Goal: Task Accomplishment & Management: Use online tool/utility

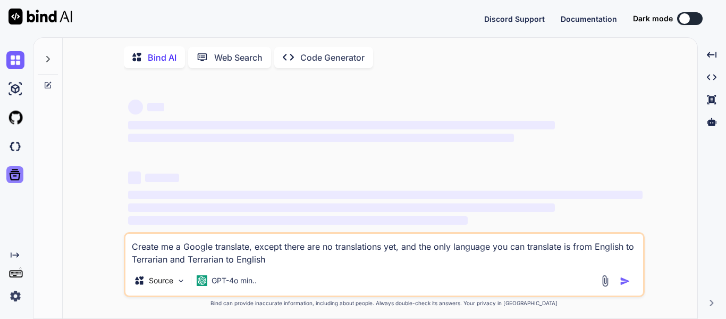
type textarea "x"
click at [13, 150] on img at bounding box center [15, 146] width 18 height 18
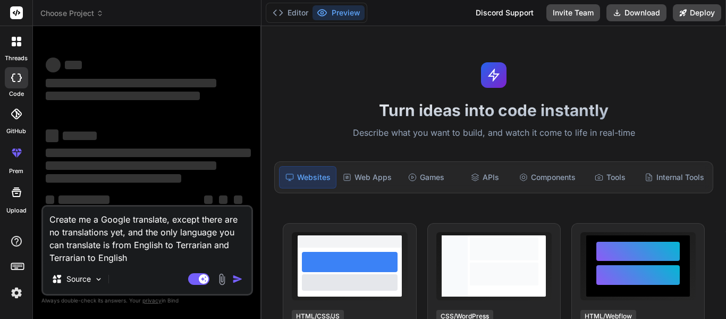
click at [114, 241] on textarea "Create me a Google translate, except there are no translations yet, and the onl…" at bounding box center [147, 234] width 208 height 57
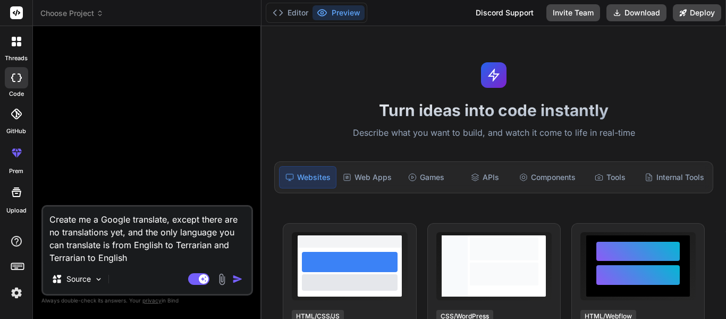
click at [195, 255] on textarea "Create me a Google translate, except there are no translations yet, and the onl…" at bounding box center [147, 234] width 208 height 57
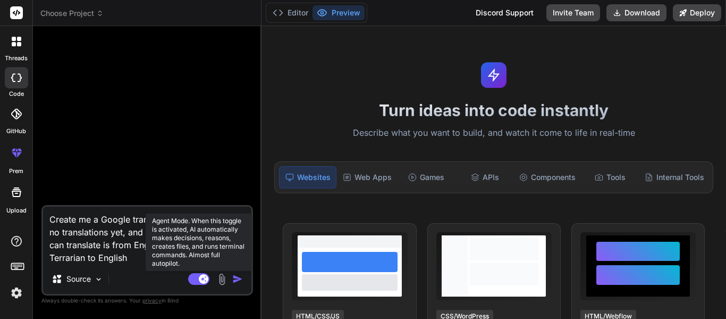
click at [203, 282] on rect at bounding box center [204, 279] width 10 height 10
type textarea "x"
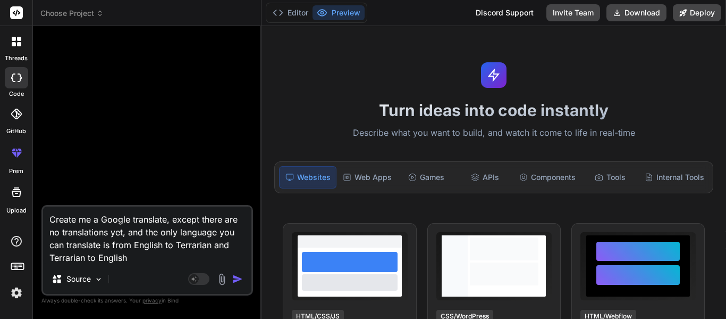
click at [102, 224] on textarea "Create me a Google translate, except there are no translations yet, and the onl…" at bounding box center [147, 234] width 208 height 57
type textarea "Create me a 'Google translate, except there are no translations yet, and the on…"
type textarea "x"
type textarea "Create me a Google translate, except there are no translations yet, and the onl…"
type textarea "x"
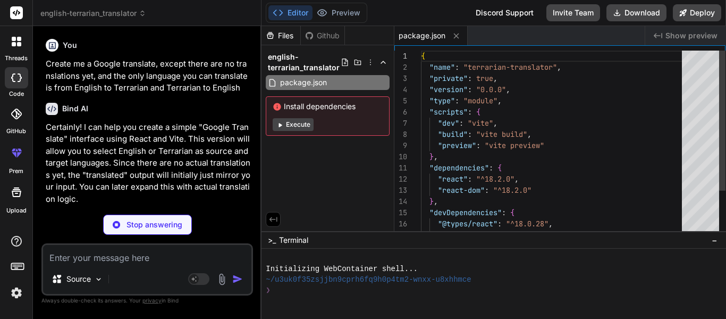
type textarea "x"
type textarea "<div id="root"></div> <script type="module" src="/src/main.jsx"></script> </bod…"
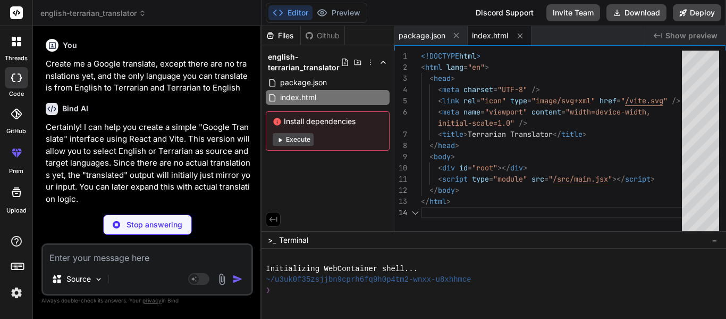
type textarea "x"
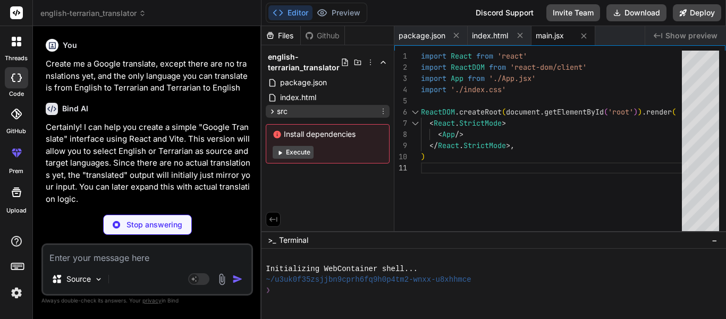
click at [307, 110] on div "src" at bounding box center [328, 111] width 124 height 13
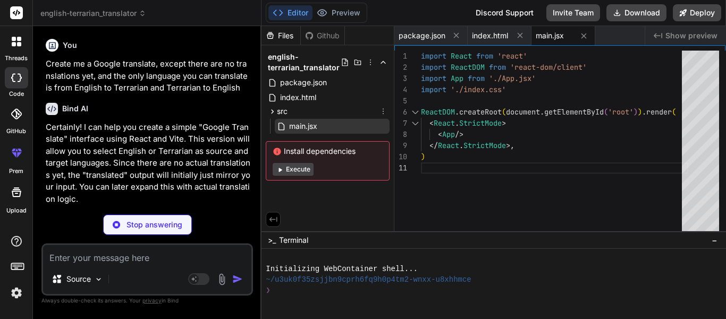
scroll to position [0, 13]
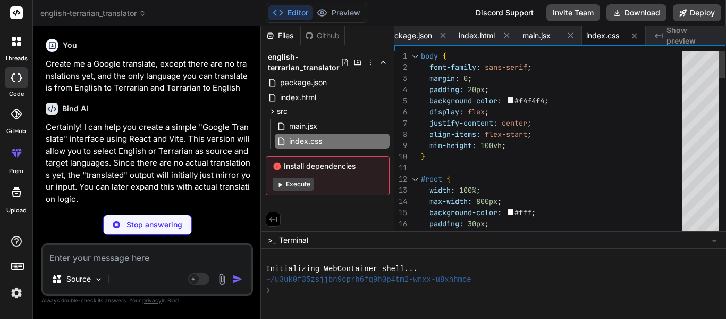
click at [169, 131] on p "Certainly! I can help you create a simple "Google Translate" interface using Re…" at bounding box center [148, 163] width 205 height 84
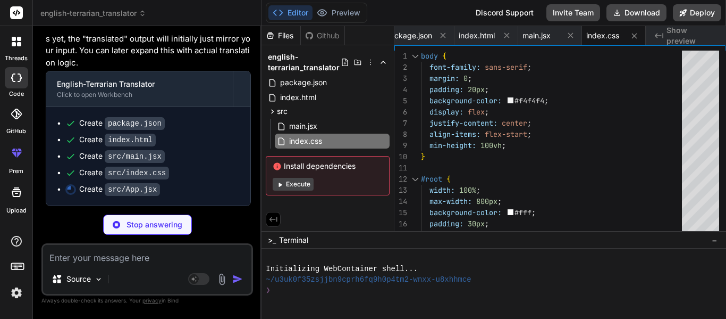
type textarea "x"
type textarea "{translatedText || "Your translation will appear here."} </div> </div> ); } exp…"
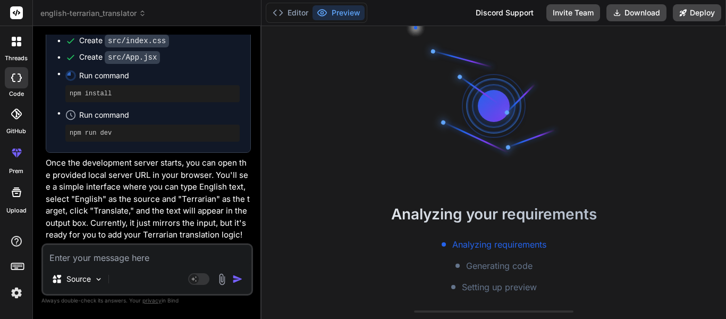
scroll to position [117, 0]
type textarea "x"
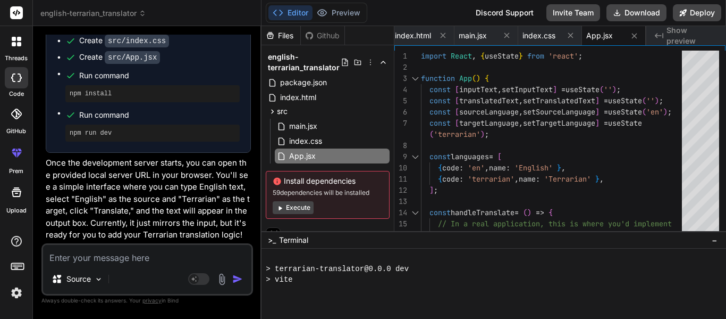
scroll to position [245, 0]
click at [664, 40] on div "Created with Pixso. Show preview" at bounding box center [687, 35] width 80 height 19
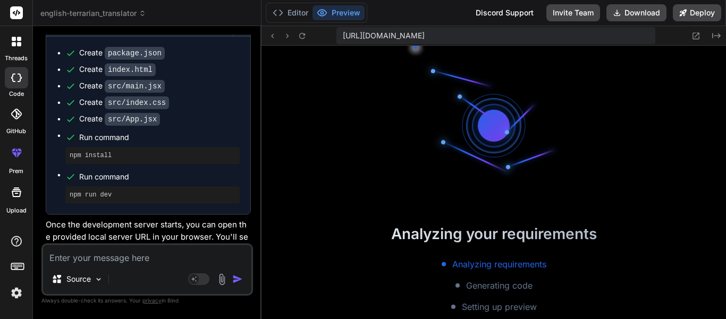
scroll to position [268, 0]
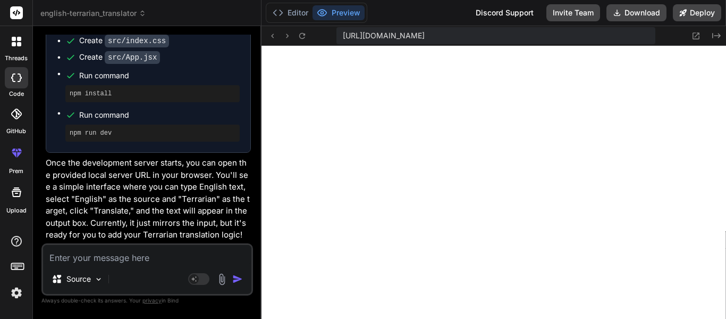
click at [82, 260] on textarea at bounding box center [147, 254] width 208 height 19
type textarea "R"
type textarea "x"
type textarea "Re"
type textarea "x"
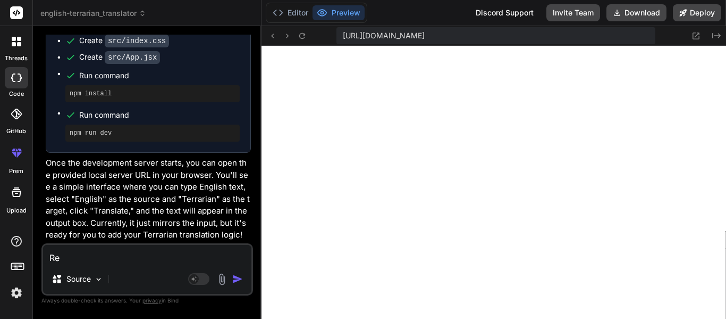
type textarea "Rem"
type textarea "x"
type textarea "Remov"
type textarea "x"
type textarea "Remove"
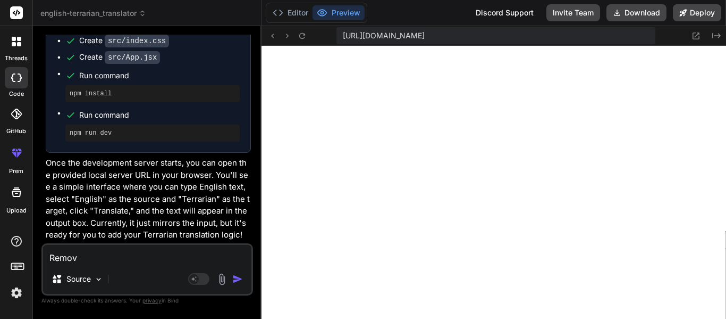
type textarea "x"
type textarea "Remove"
type textarea "x"
type textarea "Remove t"
type textarea "x"
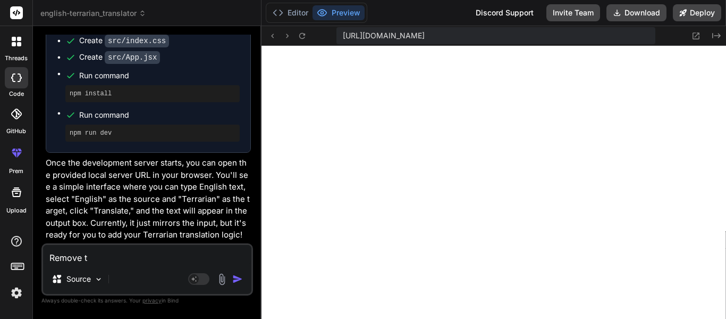
type textarea "Remove th"
type textarea "x"
type textarea "Remove the"
type textarea "x"
type textarea "Remove the"
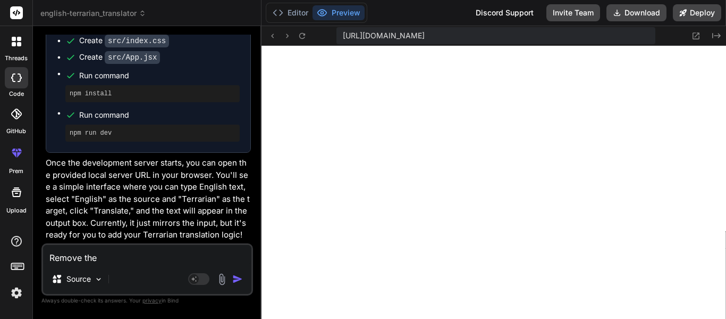
type textarea "x"
type textarea "Remove the c"
type textarea "x"
type textarea "Remove the co"
type textarea "x"
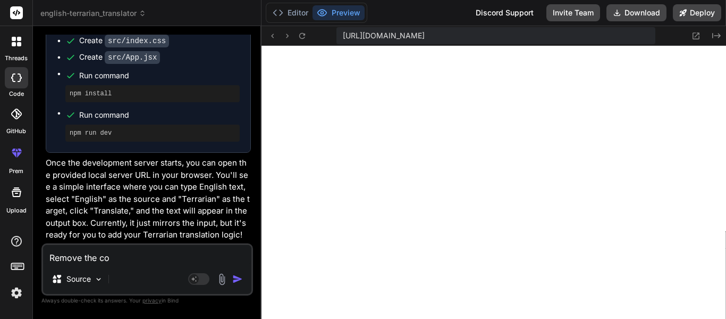
type textarea "Remove the cot"
type textarea "x"
type textarea "Remove the cotn"
type textarea "x"
type textarea "Remove the cotna"
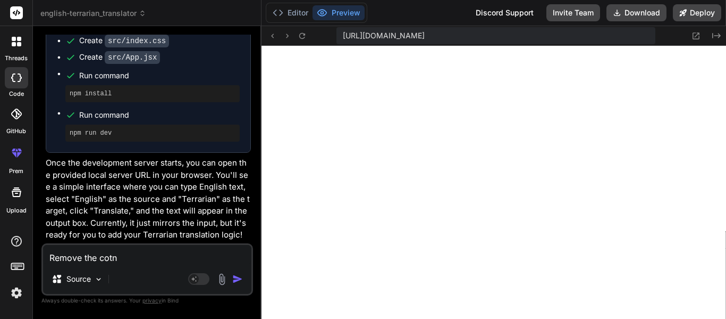
type textarea "x"
type textarea "Remove the cotnai"
type textarea "x"
type textarea "Remove the cotnain"
type textarea "x"
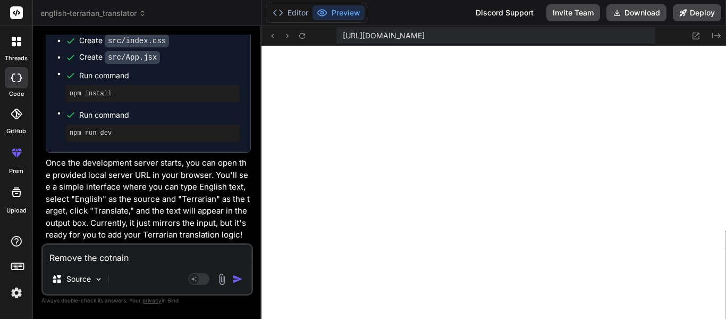
type textarea "Remove the cotnaine"
type textarea "x"
type textarea "Remove the cotnainer"
type textarea "x"
type textarea "Remove the container"
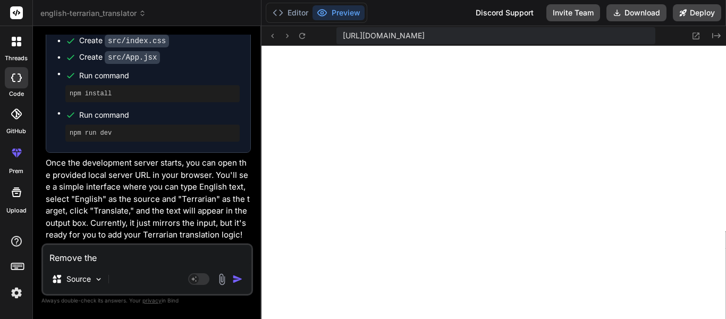
type textarea "x"
type textarea "Remove the container a"
type textarea "x"
type textarea "Remove the container an"
type textarea "x"
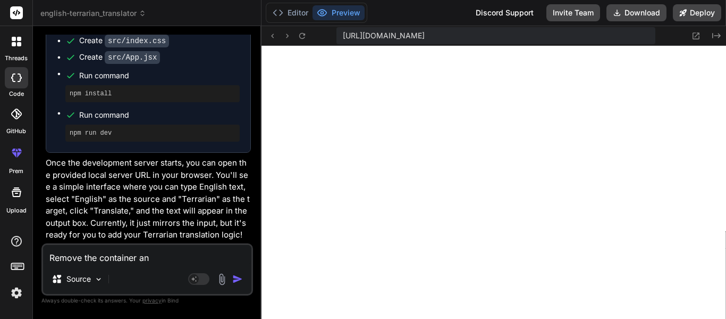
type textarea "Remove the container and"
type textarea "x"
type textarea "Remove the container and"
type textarea "x"
type textarea "Remove the container and m"
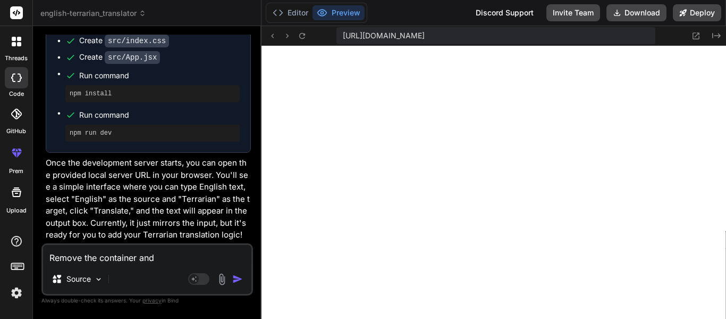
type textarea "x"
type textarea "Remove the container and ma"
type textarea "x"
type textarea "Remove the container and mak"
type textarea "x"
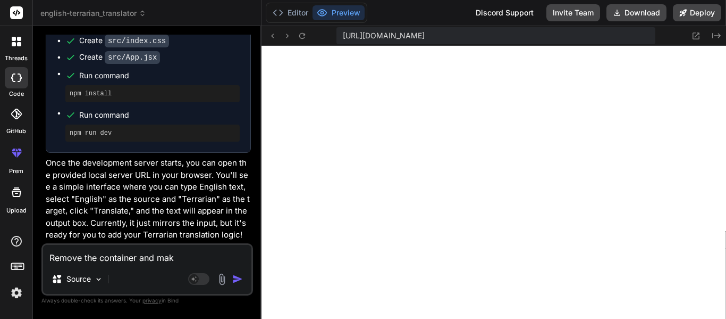
type textarea "Remove the container and make"
type textarea "x"
type textarea "Remove the container and make"
type textarea "x"
type textarea "Remove the container and make i"
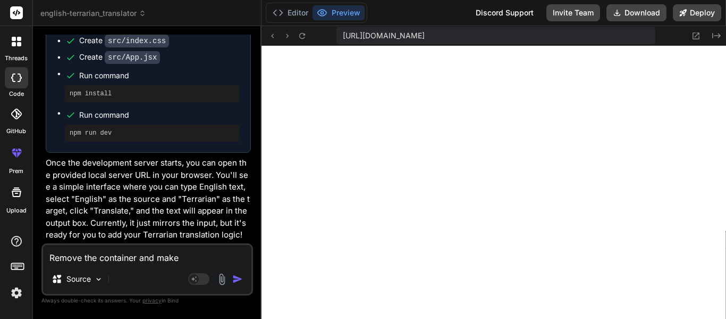
type textarea "x"
type textarea "Remove the container and make it"
type textarea "x"
type textarea "Remove the container and make it"
type textarea "x"
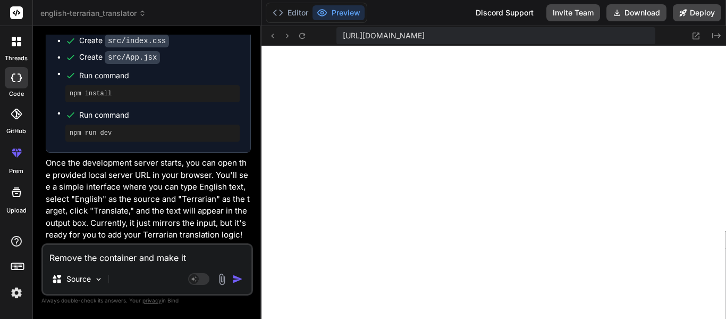
type textarea "Remove the container and make it s"
type textarea "x"
type textarea "Remove the container and make it so"
type textarea "x"
type textarea "Remove the container and make it so"
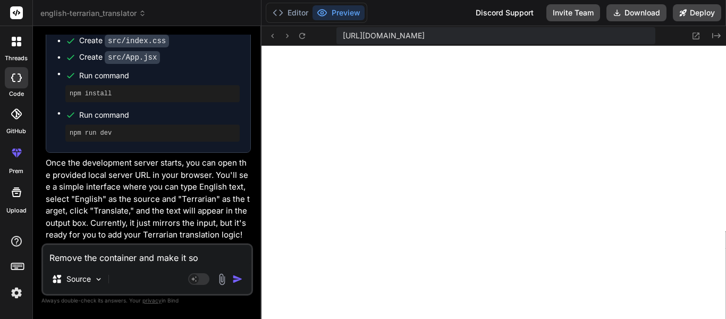
type textarea "x"
type textarea "Remove the container and make it so t"
type textarea "x"
type textarea "Remove the container and make it so th"
type textarea "x"
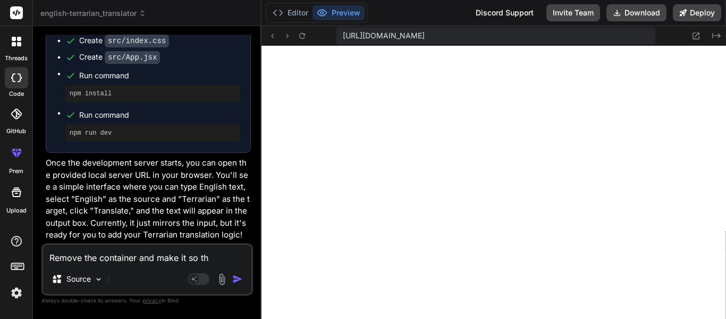
type textarea "Remove the container and make it so the"
type textarea "x"
type textarea "Remove the container and make it so the"
type textarea "x"
type textarea "Remove the container and make it so the t"
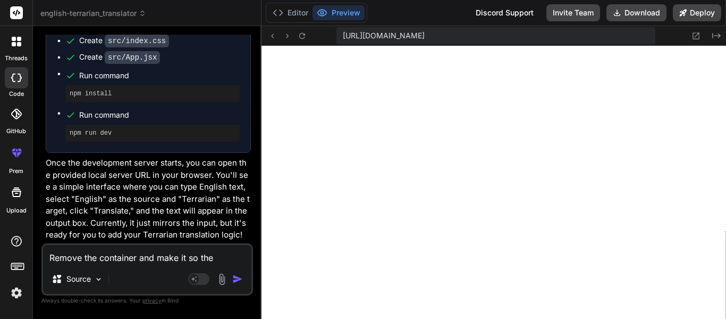
type textarea "x"
type textarea "Remove the container and make it so the tr"
type textarea "x"
type textarea "Remove the container and make it so the tra"
type textarea "x"
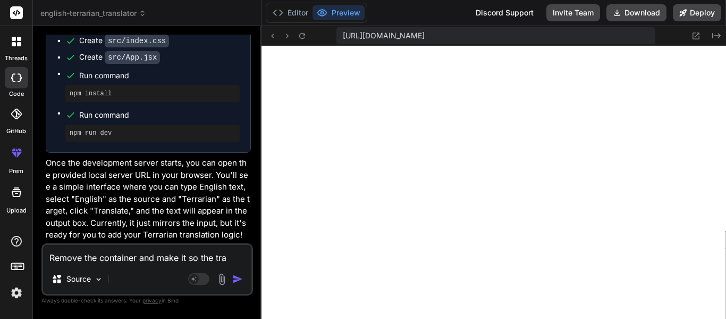
type textarea "Remove the container and make it so the tran"
type textarea "x"
type textarea "Remove the container and make it so the trans"
type textarea "x"
type textarea "Remove the container and make it so the transl"
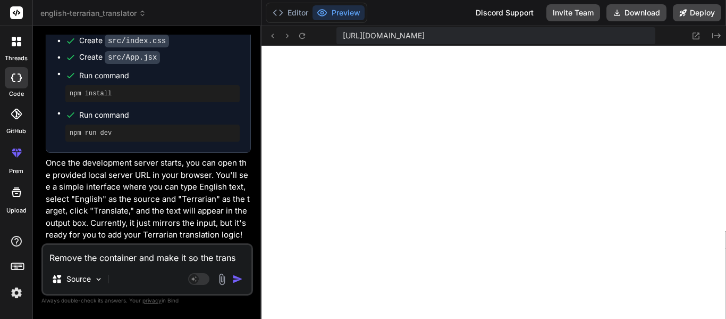
type textarea "x"
type textarea "Remove the container and make it so the transla"
type textarea "x"
type textarea "Remove the container and make it so the translat"
type textarea "x"
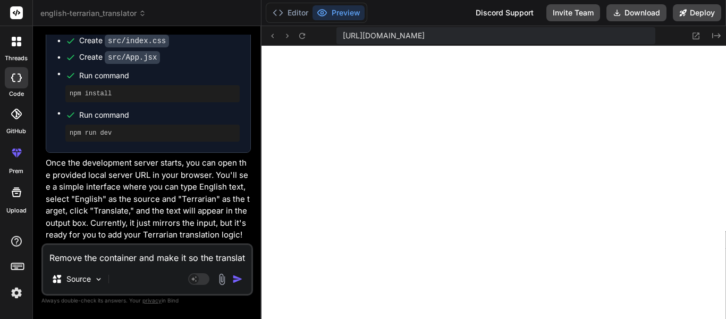
type textarea "Remove the container and make it so the translati"
type textarea "x"
type textarea "Remove the container and make it so the translatin"
type textarea "x"
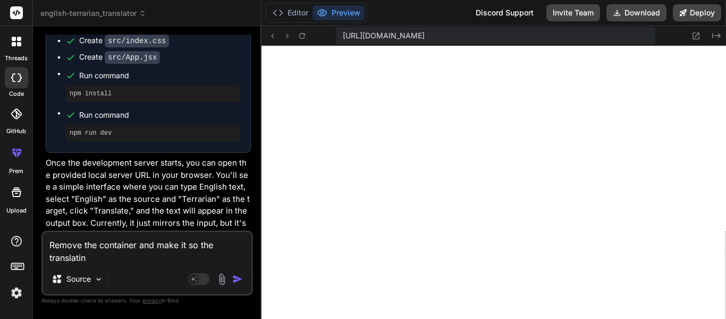
type textarea "Remove the container and make it so the translating"
type textarea "x"
type textarea "Remove the container and make it so the translating"
type textarea "x"
type textarea "Remove the container and make it so the translating l"
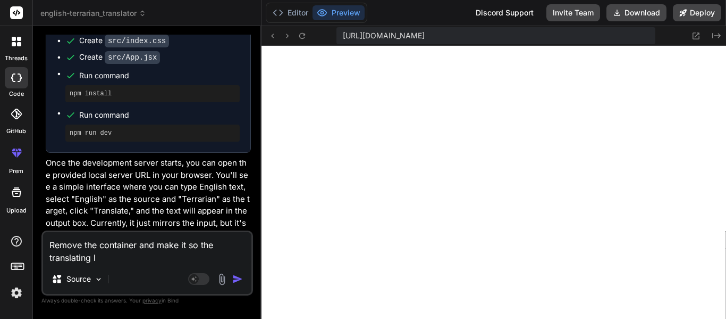
type textarea "x"
type textarea "Remove the container and make it so the translating la"
type textarea "x"
type textarea "Remove the container and make it so the translating lan"
type textarea "x"
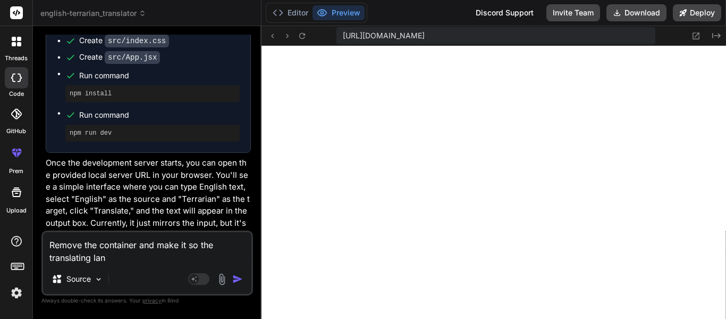
type textarea "Remove the container and make it so the translating lang"
type textarea "x"
type textarea "Remove the container and make it so the translating langa"
type textarea "x"
type textarea "Remove the container and make it so the translating langau"
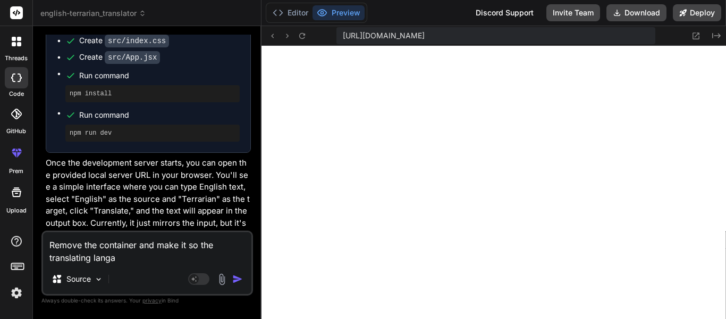
type textarea "x"
type textarea "Remove the container and make it so the translating langa"
type textarea "x"
type textarea "Remove the container and make it so the translating lang"
type textarea "x"
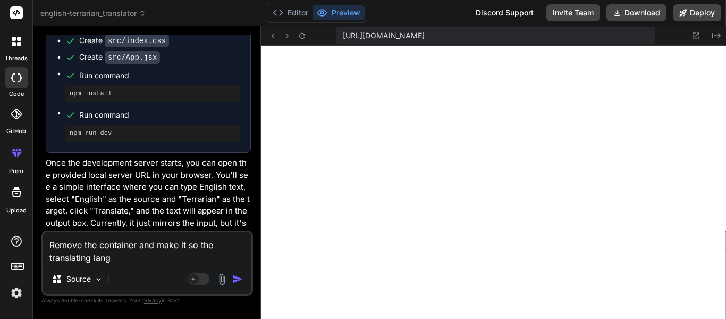
type textarea "Remove the container and make it so the translating langu"
type textarea "x"
type textarea "Remove the container and make it so the translating langua"
type textarea "x"
type textarea "Remove the container and make it so the translating languag"
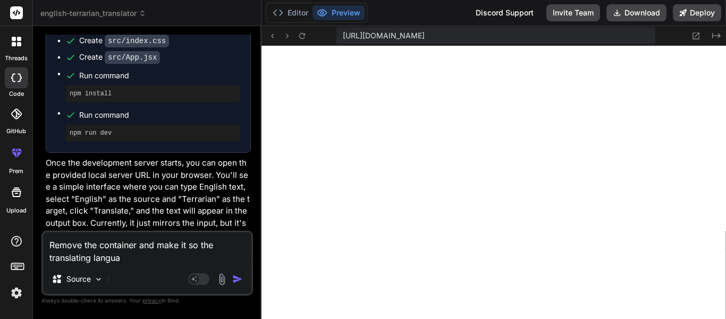
type textarea "x"
type textarea "Remove the container and make it so the translating language"
type textarea "x"
click at [140, 255] on textarea "Remove the container and make it so the translating language" at bounding box center [147, 248] width 208 height 32
type textarea "Remove the container and make it so the translating language"
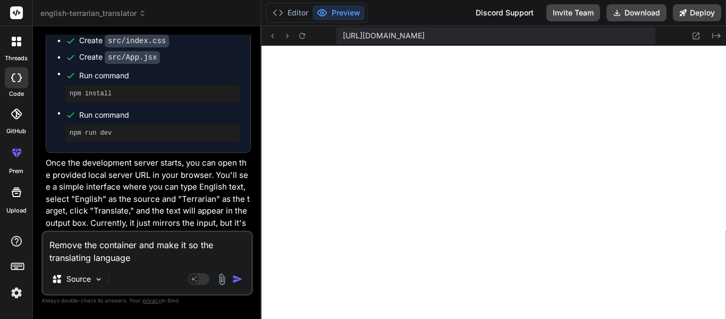
type textarea "x"
type textarea "Remove the container and make it so the translating language i"
type textarea "x"
type textarea "Remove the container and make it so the translating language is"
type textarea "x"
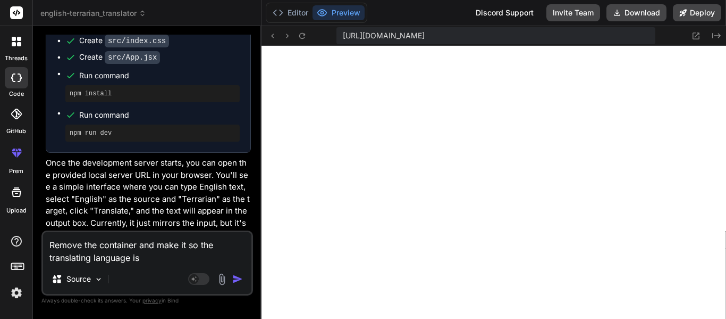
type textarea "Remove the container and make it so the translating language is"
type textarea "x"
type textarea "Remove the container and make it so the translating language is o"
type textarea "x"
type textarea "Remove the container and make it so the translating language is on"
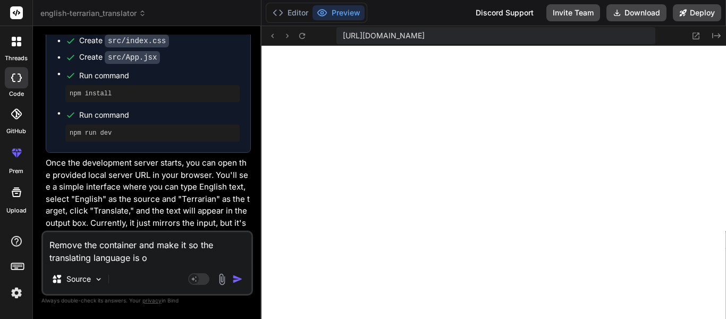
type textarea "x"
type textarea "Remove the container and make it so the translating language is not"
type textarea "x"
type textarea "Remove the container and make it so the translating language is not h"
type textarea "x"
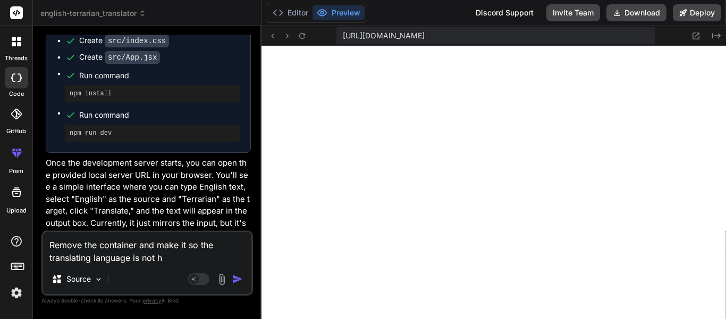
type textarea "Remove the container and make it so the translating language is not he"
type textarea "x"
type textarea "Remove the container and make it so the translating language is not he"
type textarea "x"
type textarea "Remove the container and make it so the translating language is not he"
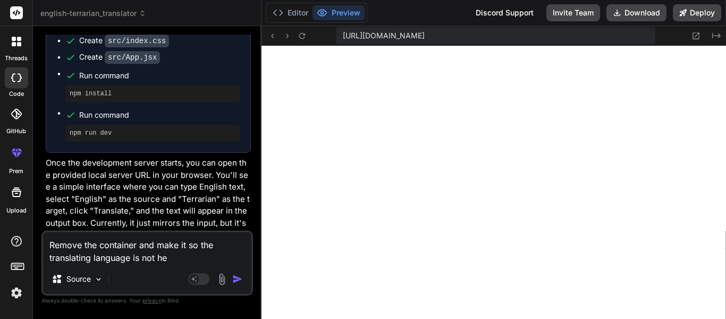
type textarea "x"
type textarea "Remove the container and make it so the translating language is not h"
type textarea "x"
type textarea "Remove the container and make it so the translating language is not"
type textarea "x"
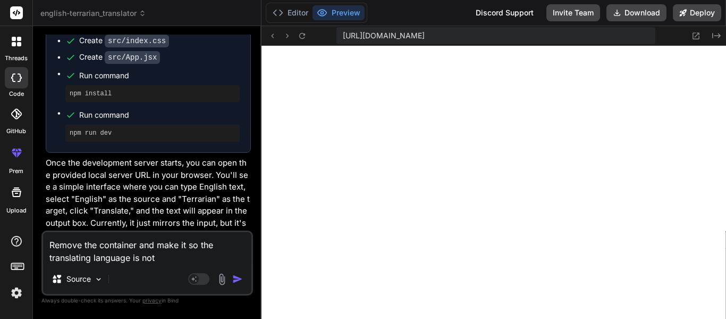
type textarea "Remove the container and make it so the translating language is not"
type textarea "x"
type textarea "Remove the container and make it so the translating language is not"
type textarea "x"
type textarea "Remove the container and make it so the translating language is not"
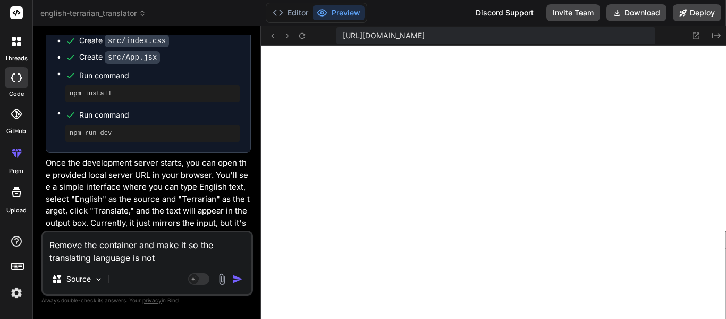
type textarea "x"
type textarea "Remove the container and make it so the translating language is no"
type textarea "x"
type textarea "Remove the container and make it so the translating language is no"
type textarea "x"
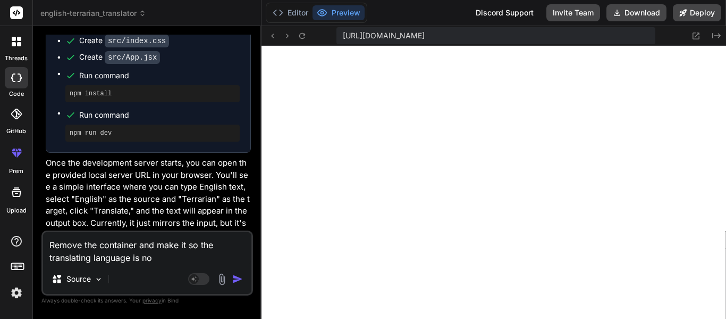
type textarea "Remove the container and make it so the translating language is no t"
type textarea "x"
type textarea "Remove the container and make it so the translating language is no th"
type textarea "x"
type textarea "Remove the container and make it so the translating language is no the"
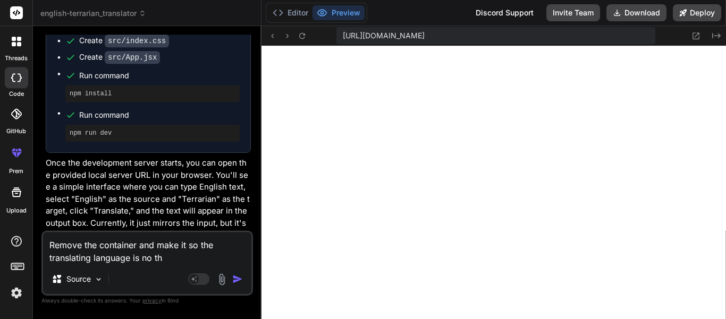
type textarea "x"
type textarea "Remove the container and make it so the translating language is no the"
type textarea "x"
type textarea "Remove the container and make it so the translating language is no the l"
type textarea "x"
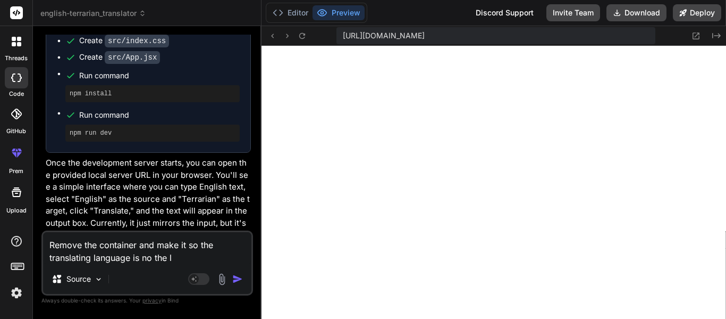
type textarea "Remove the container and make it so the translating language is no the le"
type textarea "x"
type textarea "Remove the container and make it so the translating language is no the lef"
type textarea "x"
type textarea "Remove the container and make it so the translating language is no the left"
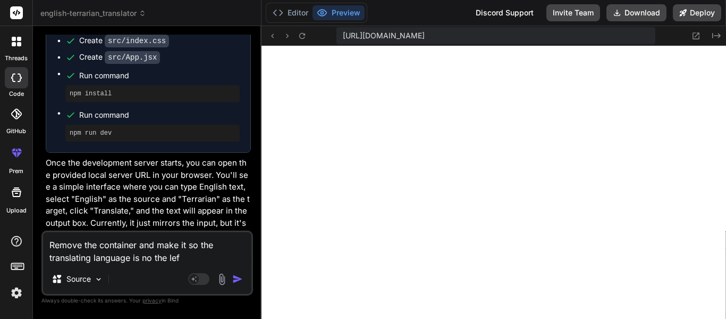
type textarea "x"
type textarea "Remove the container and make it so the translating language is no the left"
type textarea "x"
type textarea "Remove the container and make it so the translating language is no the left s"
type textarea "x"
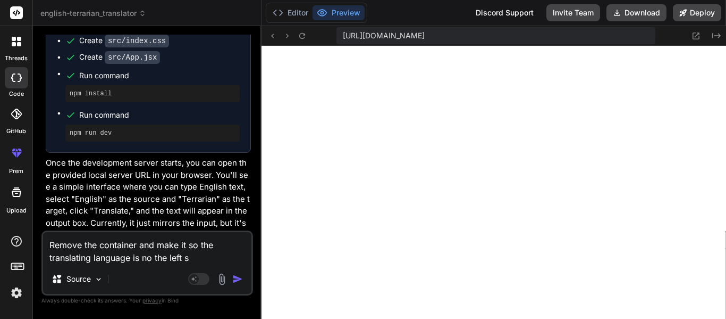
type textarea "Remove the container and make it so the translating language is no the left si"
type textarea "x"
type textarea "Remove the container and make it so the translating language is no the left sid"
type textarea "x"
type textarea "Remove the container and make it so the translating language is no the left side"
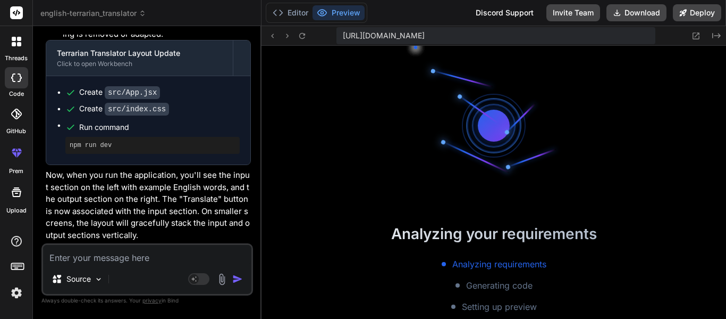
scroll to position [489, 0]
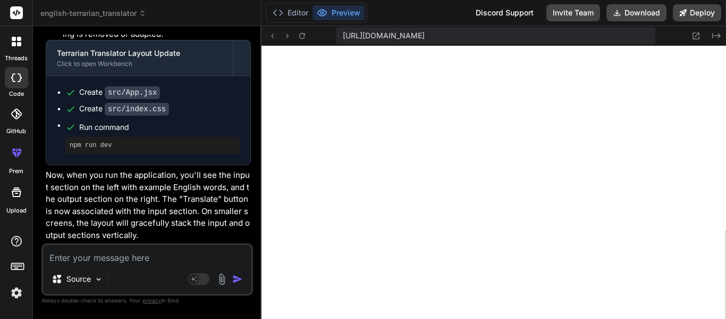
click at [86, 245] on textarea at bounding box center [147, 254] width 208 height 19
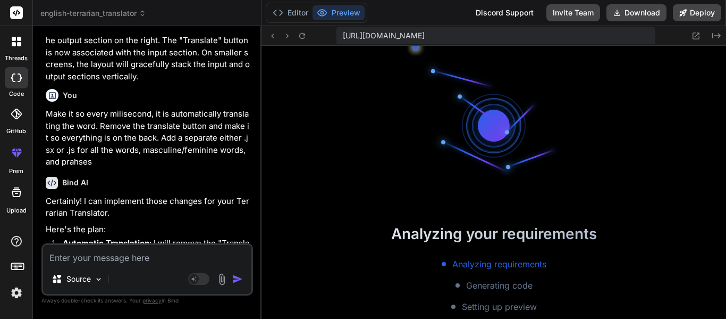
scroll to position [670, 0]
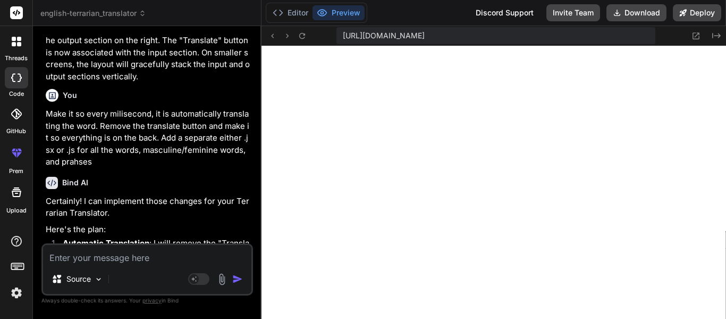
click at [105, 260] on textarea at bounding box center [147, 254] width 208 height 19
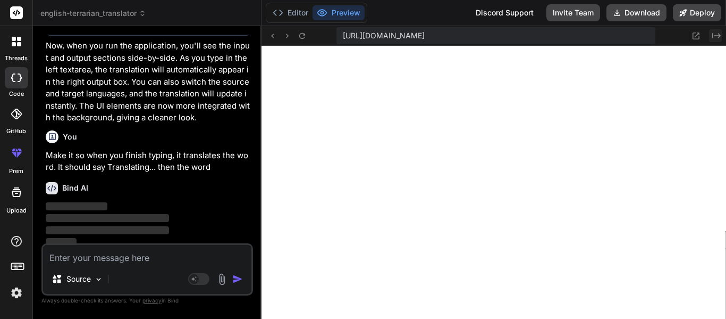
click at [713, 34] on icon at bounding box center [717, 35] width 9 height 5
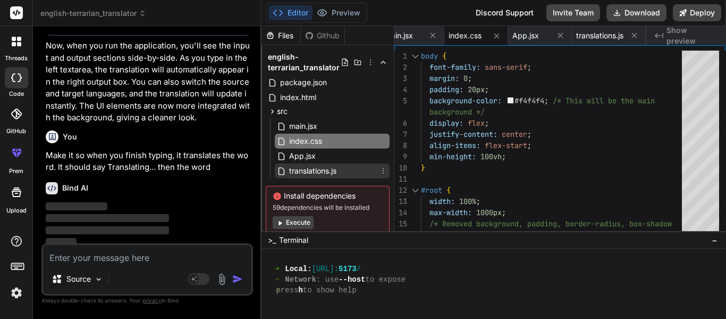
click at [337, 167] on span "translations.js" at bounding box center [312, 170] width 49 height 13
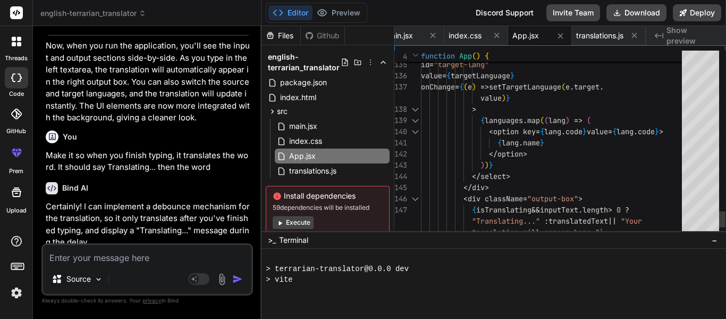
scroll to position [766, 0]
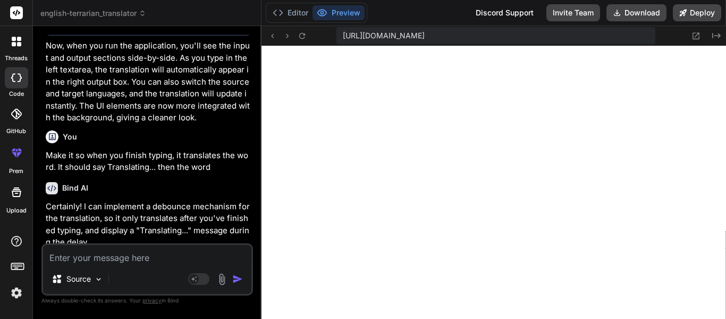
click at [90, 261] on textarea at bounding box center [147, 254] width 208 height 19
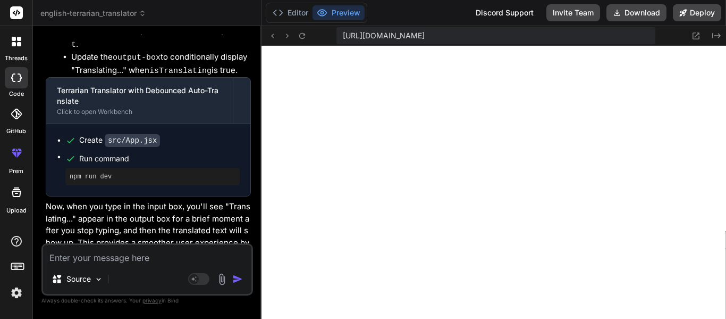
scroll to position [1921, 0]
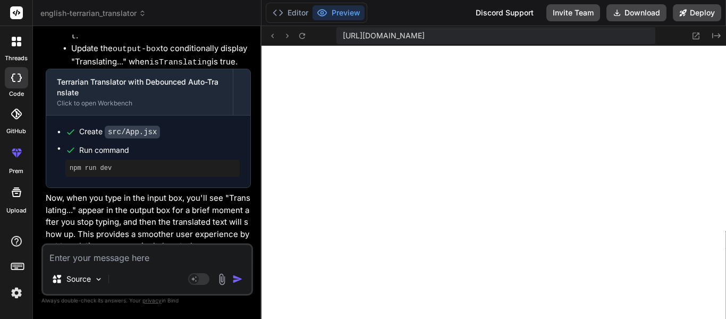
click at [120, 246] on textarea at bounding box center [147, 254] width 208 height 19
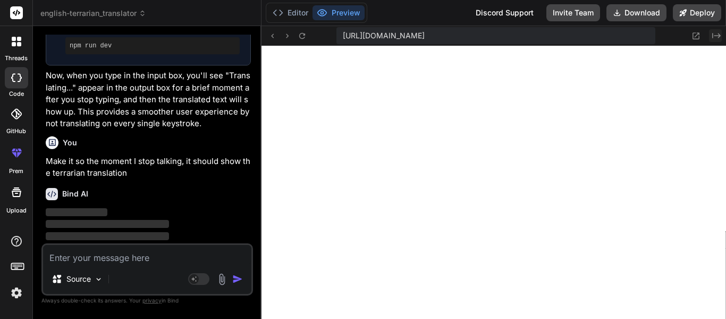
click at [714, 31] on icon "Created with Pixso." at bounding box center [717, 35] width 9 height 9
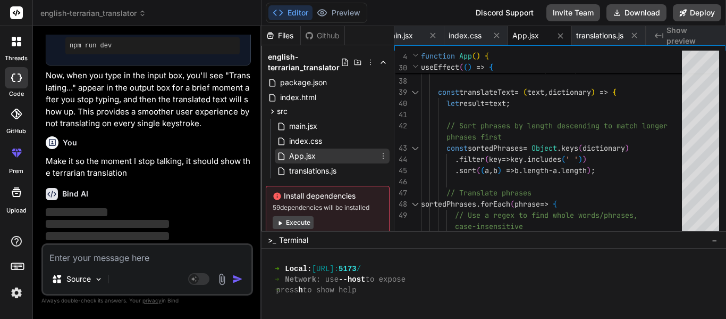
click at [327, 160] on div "App.jsx" at bounding box center [332, 155] width 115 height 15
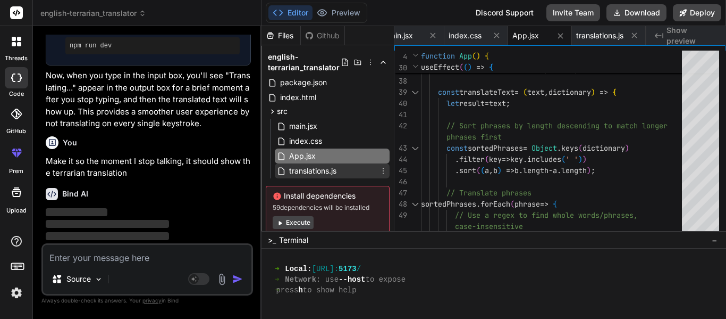
click at [336, 169] on span "translations.js" at bounding box center [312, 170] width 49 height 13
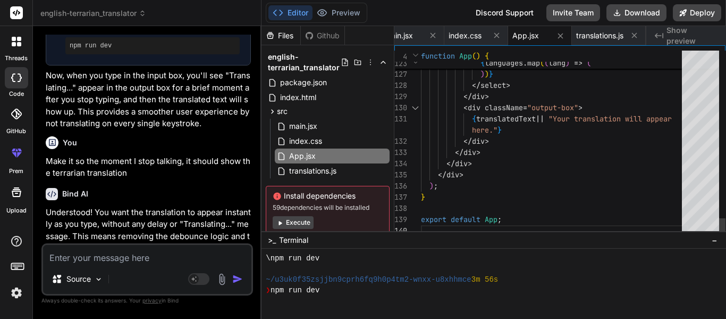
scroll to position [936, 0]
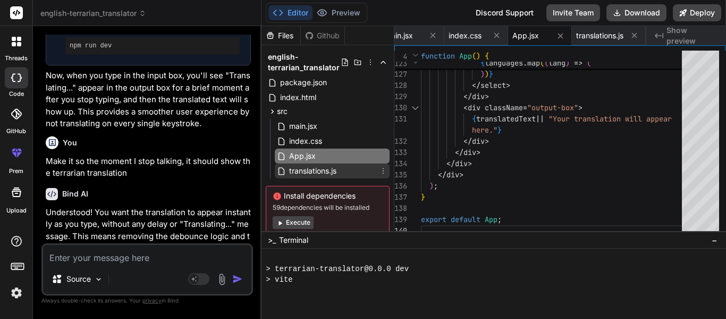
click at [305, 172] on span "translations.js" at bounding box center [312, 170] width 49 height 13
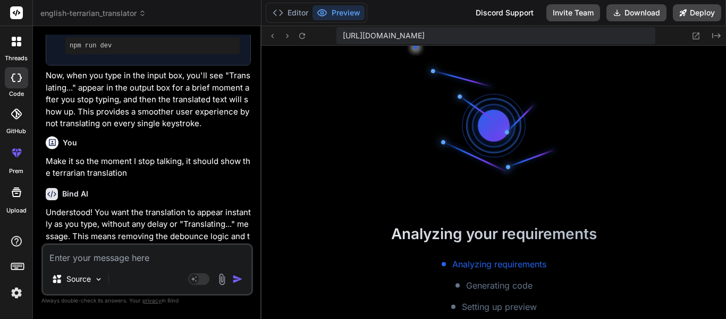
scroll to position [1000, 0]
click at [715, 33] on icon "Created with Pixso." at bounding box center [717, 35] width 9 height 9
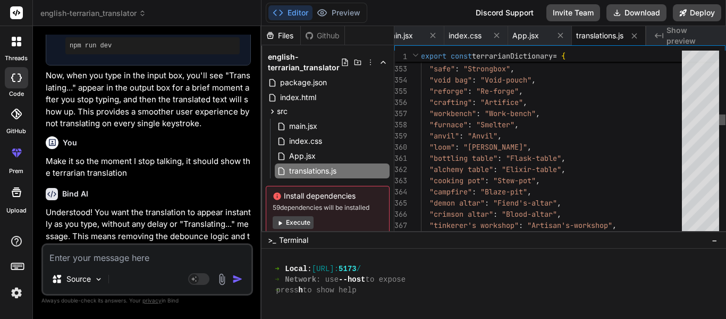
click at [719, 114] on div at bounding box center [722, 119] width 6 height 11
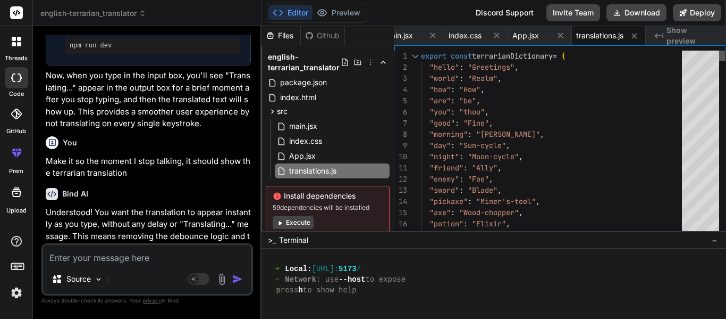
click at [719, 51] on div at bounding box center [722, 144] width 6 height 186
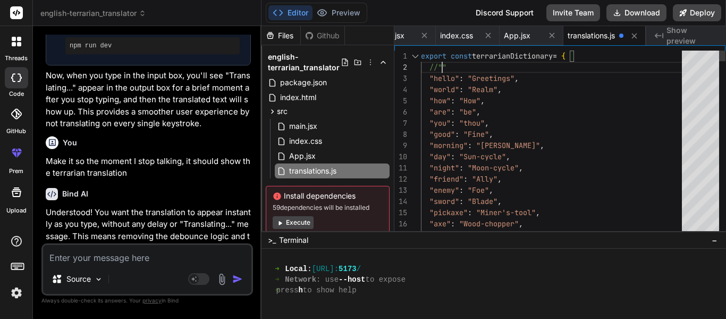
scroll to position [0, 161]
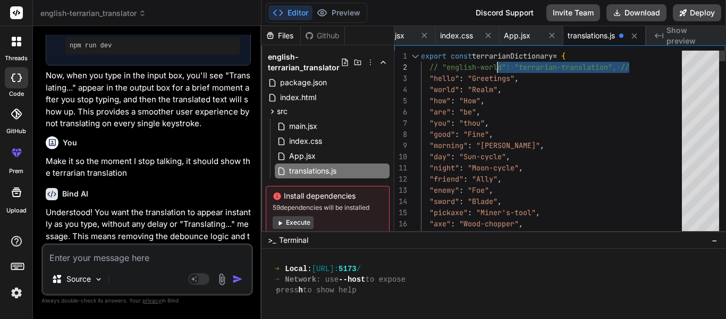
drag, startPoint x: 658, startPoint y: 65, endPoint x: 498, endPoint y: 57, distance: 160.2
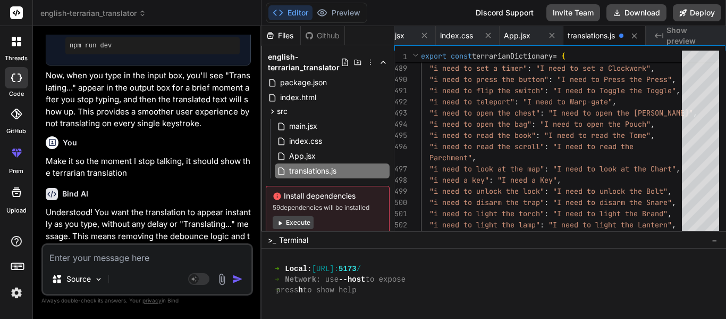
click at [107, 256] on textarea at bounding box center [147, 254] width 208 height 19
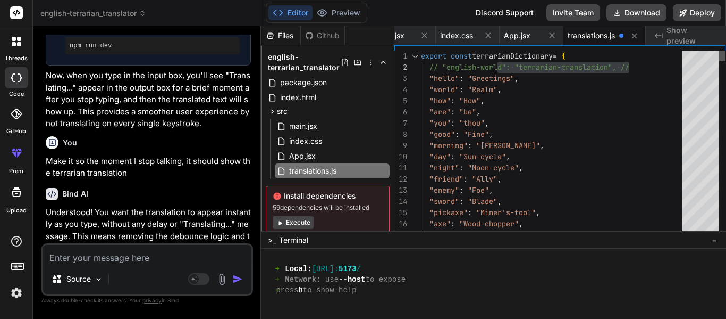
click at [723, 51] on div at bounding box center [722, 56] width 6 height 11
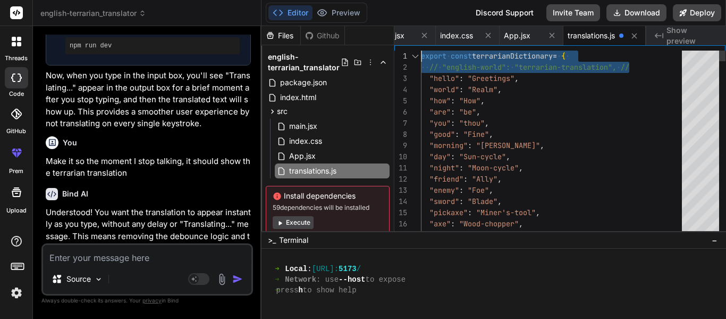
drag, startPoint x: 643, startPoint y: 66, endPoint x: 411, endPoint y: 51, distance: 232.9
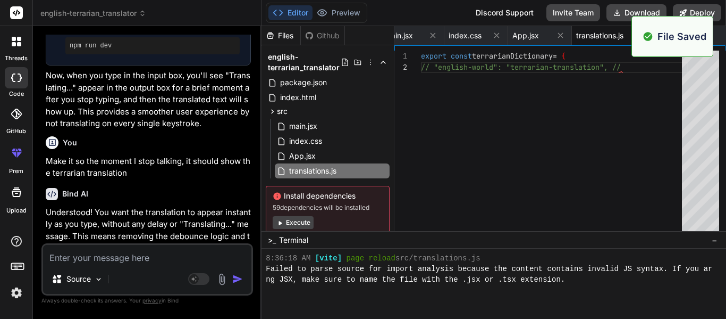
scroll to position [1244, 0]
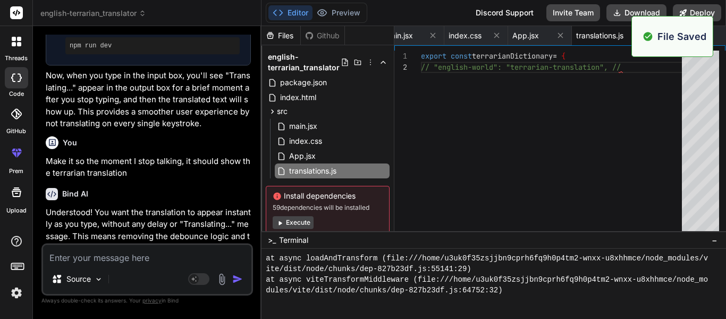
click at [642, 70] on div "export const terrarianDictionary = { // "english-world": "terrarian-translation…" at bounding box center [554, 144] width 267 height 186
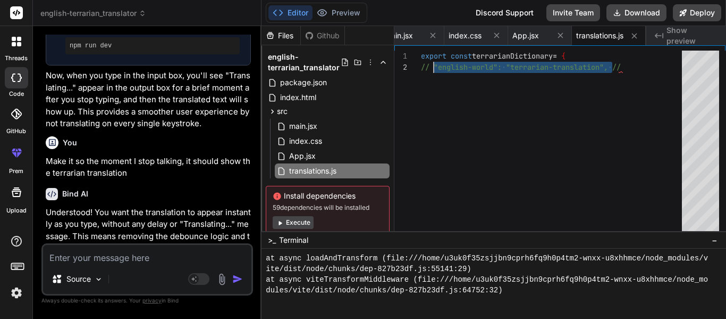
click at [650, 69] on div "export const terrarianDictionary = { // "english-world": "terrarian-translation…" at bounding box center [554, 144] width 267 height 186
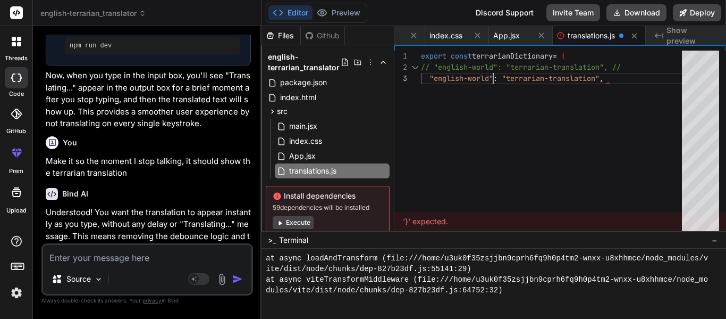
click at [492, 77] on div "export const terrarianDictionary = { // "english-world": "terrarian-translation…" at bounding box center [554, 144] width 267 height 186
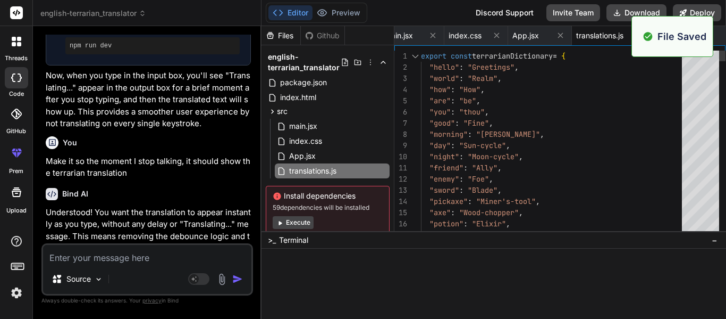
scroll to position [1829, 0]
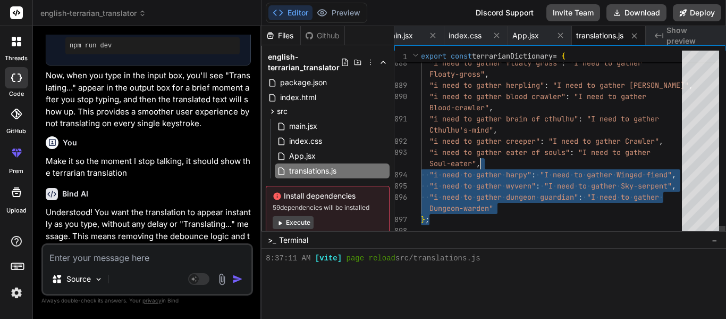
drag, startPoint x: 528, startPoint y: 208, endPoint x: 511, endPoint y: 161, distance: 51.0
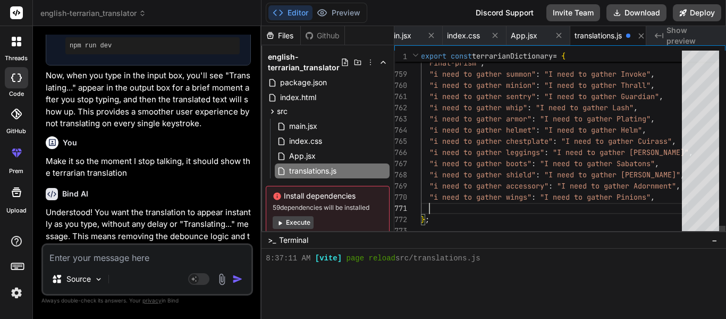
scroll to position [0, 161]
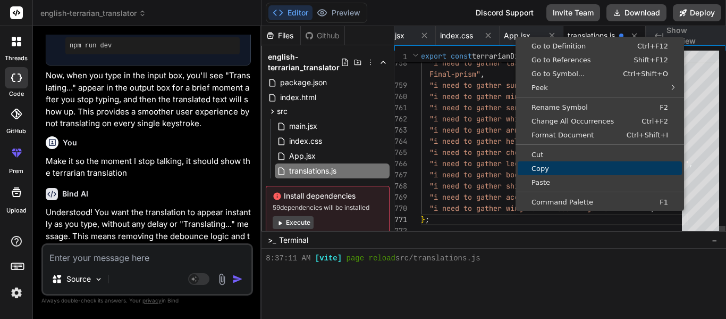
drag, startPoint x: 672, startPoint y: 211, endPoint x: 601, endPoint y: 138, distance: 100.8
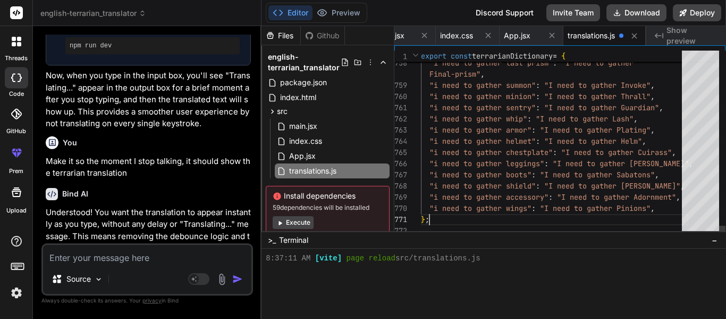
scroll to position [5, 0]
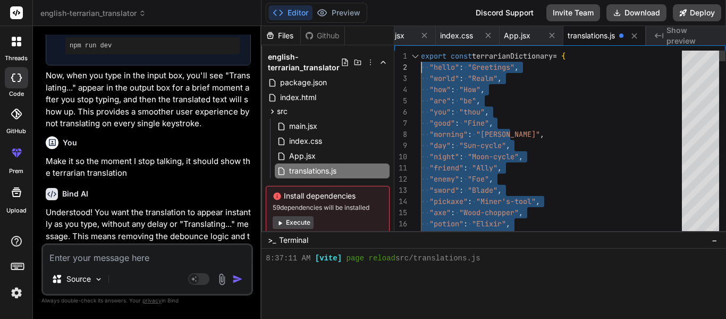
drag, startPoint x: 422, startPoint y: 219, endPoint x: 421, endPoint y: 64, distance: 154.8
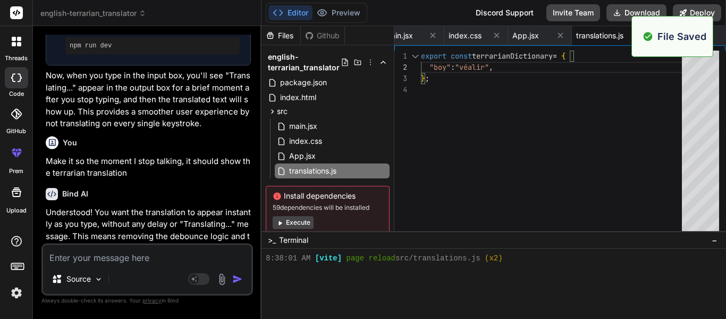
scroll to position [1840, 0]
click at [717, 34] on span "Show preview" at bounding box center [692, 35] width 51 height 21
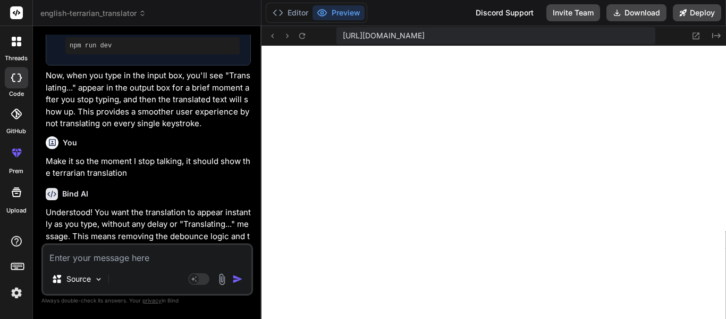
click at [125, 256] on textarea at bounding box center [147, 254] width 208 height 19
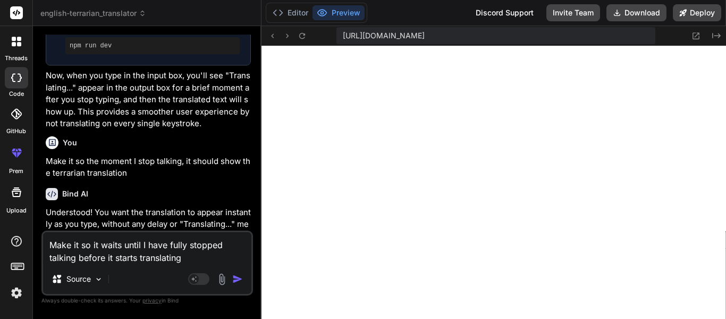
click at [200, 248] on textarea "Make it so it waits until I have fully stopped talking before it starts transla…" at bounding box center [147, 248] width 208 height 32
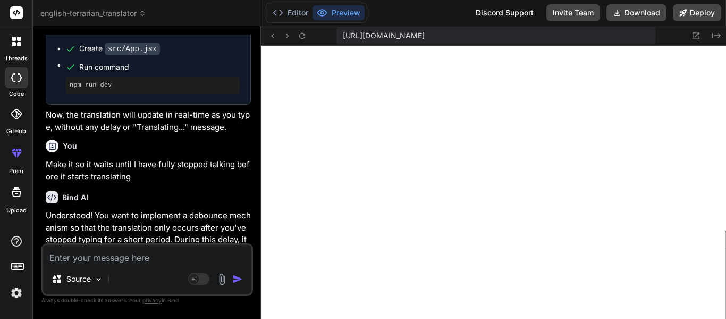
scroll to position [2815, 0]
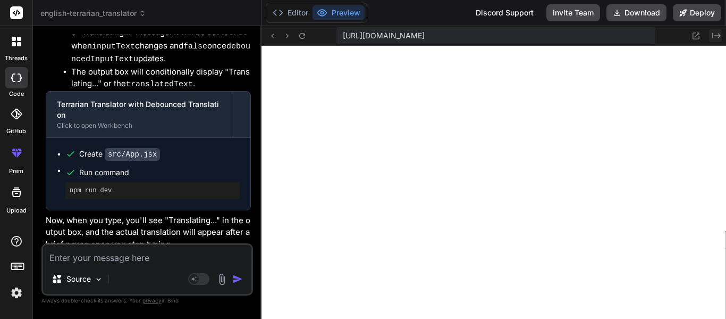
click at [718, 36] on icon "Created with Pixso." at bounding box center [717, 35] width 9 height 9
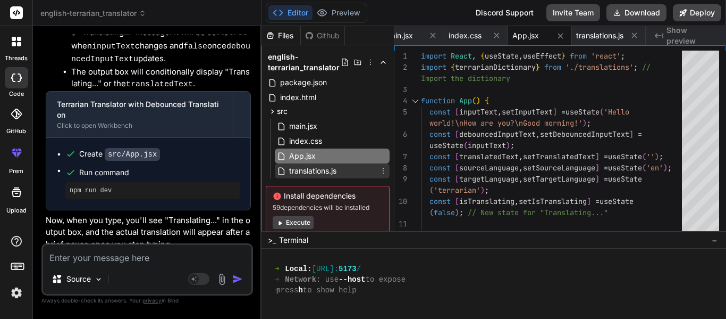
click at [316, 171] on span "translations.js" at bounding box center [312, 170] width 49 height 13
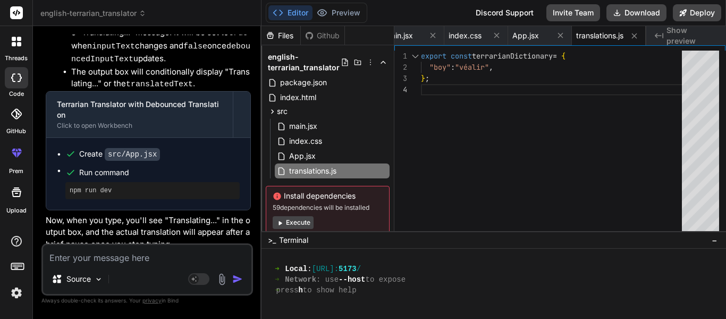
click at [521, 73] on div "export const terrarianDictionary = { "boy" : "véalir" , } ;" at bounding box center [554, 144] width 267 height 186
click at [507, 70] on div "export const terrarianDictionary = { "boy" : "véalir" , } ;" at bounding box center [554, 144] width 267 height 186
click at [491, 66] on div "export const terrarianDictionary = { "boy" : "véalir" , } ;" at bounding box center [554, 144] width 267 height 186
click at [515, 64] on div "export const terrarianDictionary = { "boy" : "véalir" , } ;" at bounding box center [554, 144] width 267 height 186
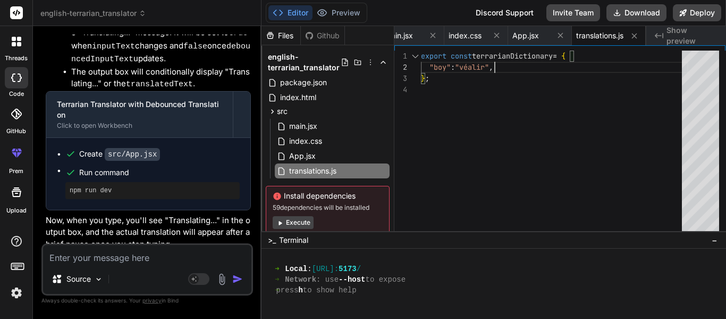
scroll to position [23, 0]
click at [436, 79] on div "export const terrarianDictionary = { "boy" : "véalir" , } ; "boy" : "véalir" ," at bounding box center [554, 144] width 267 height 186
click at [436, 76] on div "export const terrarianDictionary = { "boy" : "véalir" , } ; "boy" : "véalir" ," at bounding box center [554, 144] width 267 height 186
click at [484, 79] on div "export const terrarianDictionary = { "boy" : "véalir" , } ; "the boy" : "véalir…" at bounding box center [554, 144] width 267 height 186
click at [481, 74] on div "export const terrarianDictionary = { "boy" : "véalir" , } ; "the boy" : "véalir…" at bounding box center [554, 144] width 267 height 186
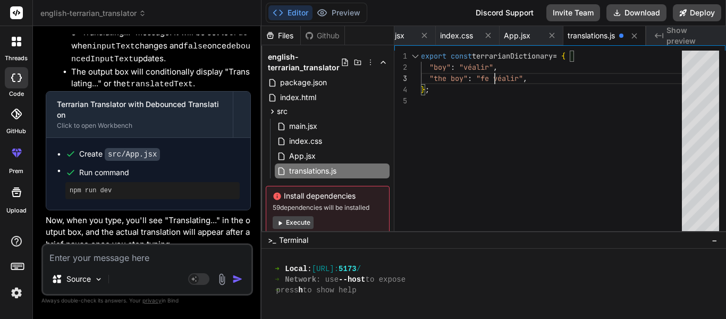
scroll to position [2021, 0]
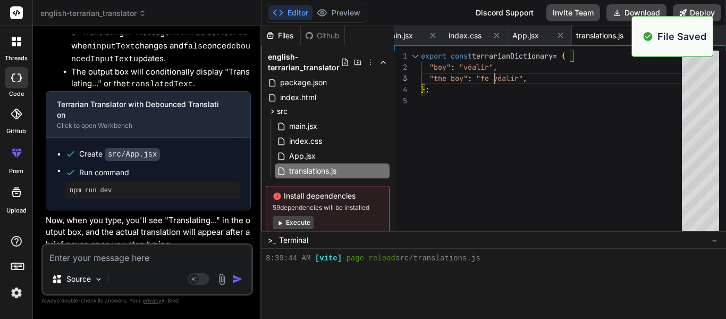
click at [712, 39] on div "File Saved" at bounding box center [673, 36] width 82 height 41
click at [718, 38] on span "Show preview" at bounding box center [692, 35] width 51 height 21
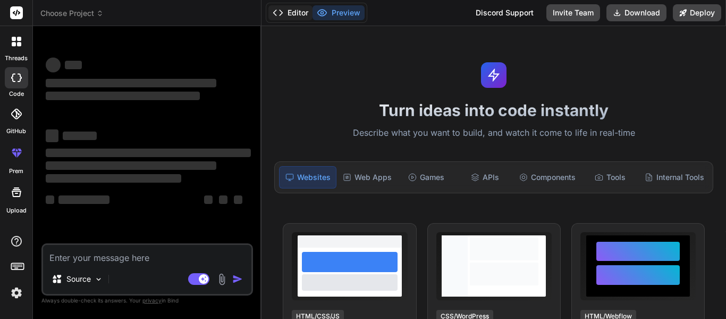
click at [297, 11] on button "Editor" at bounding box center [291, 12] width 44 height 15
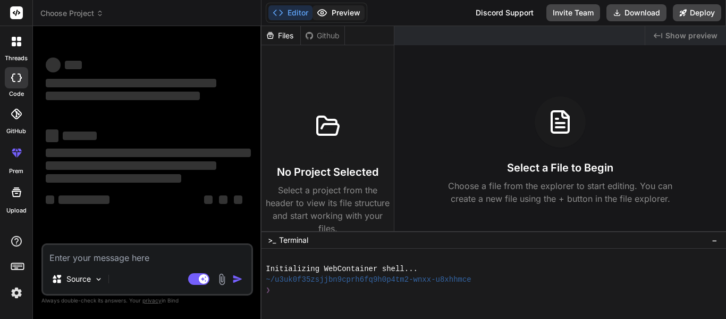
click at [346, 9] on button "Preview" at bounding box center [339, 12] width 52 height 15
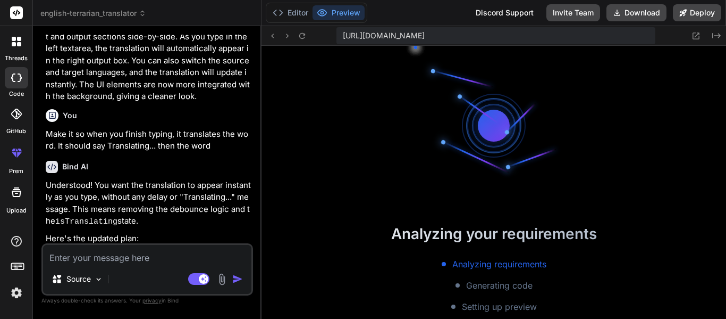
scroll to position [234, 0]
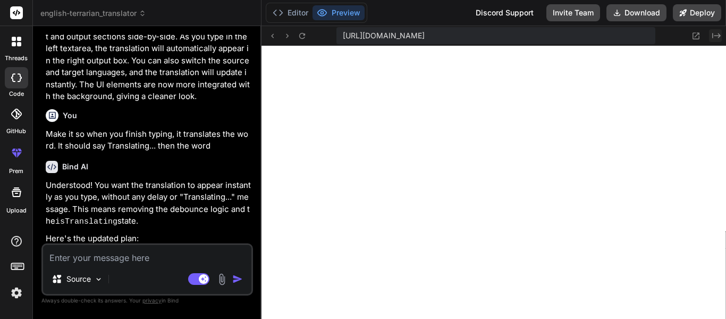
click at [714, 32] on icon "Created with Pixso." at bounding box center [717, 35] width 9 height 9
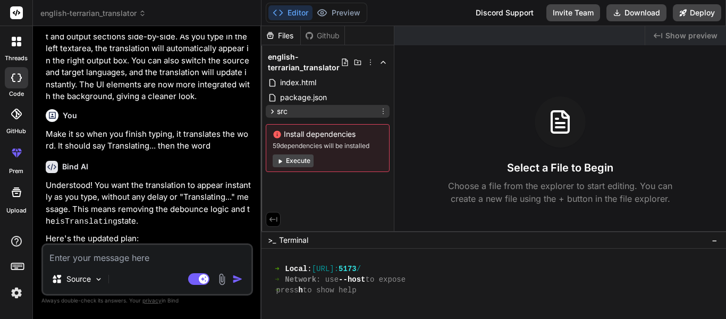
click at [282, 113] on span "src" at bounding box center [282, 111] width 11 height 11
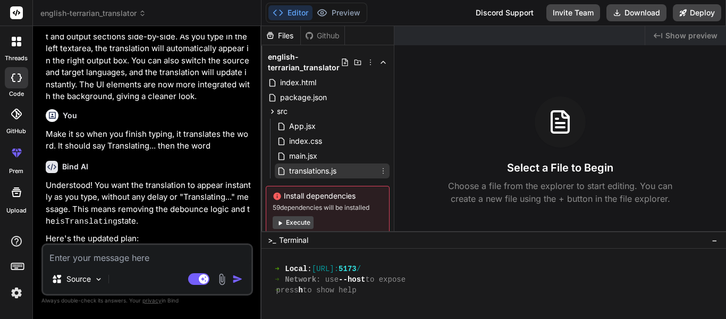
click at [306, 172] on span "translations.js" at bounding box center [312, 170] width 49 height 13
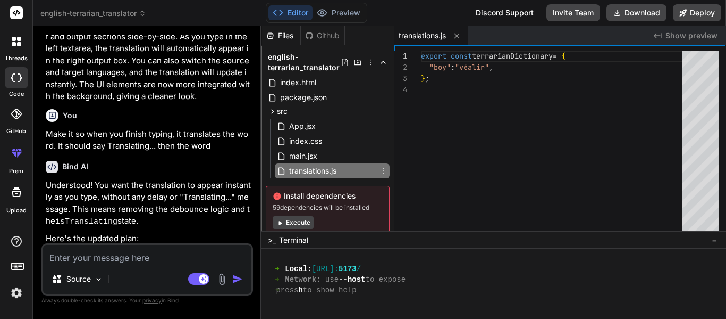
type textarea "x"
click at [509, 70] on div "export const terrarianDictionary = { "boy" : "véalir" , } ;" at bounding box center [554, 144] width 267 height 186
click at [504, 67] on div "export const terrarianDictionary = { "boy" : "véalir" , } ;" at bounding box center [554, 144] width 267 height 186
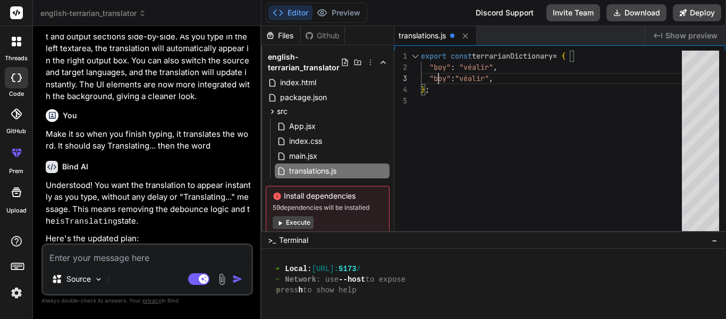
click at [437, 78] on div "export const terrarianDictionary = { "boy" : "véalir" , } ; "boy" : "véalir" ," at bounding box center [554, 144] width 267 height 186
click at [478, 79] on div "export const terrarianDictionary = { "boy" : "véalir" , } ; "the boy" : "véalir…" at bounding box center [554, 144] width 267 height 186
click at [480, 77] on div "export const terrarianDictionary = { "boy" : "véalir" , } ; "the boy" : "véalir…" at bounding box center [554, 144] width 267 height 186
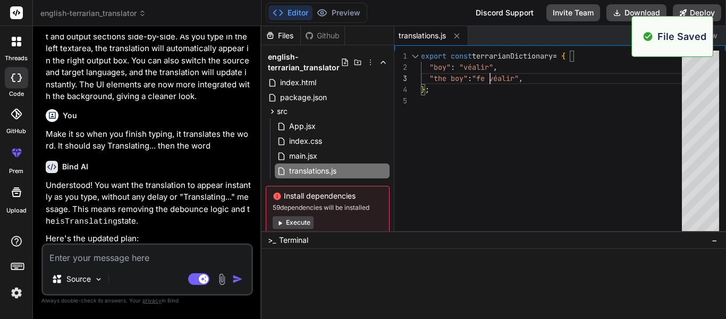
scroll to position [277, 0]
click at [719, 36] on div "Created with Pixso. Show preview" at bounding box center [686, 35] width 81 height 19
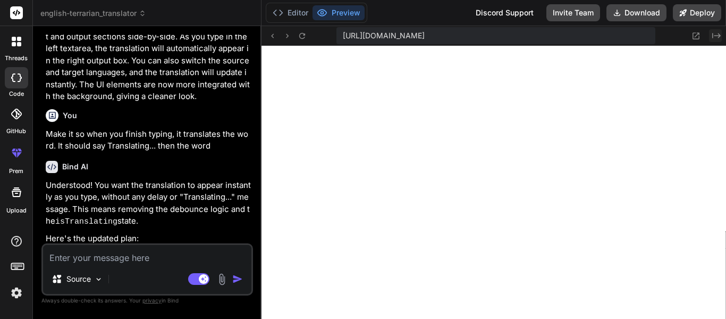
click at [715, 31] on icon "Created with Pixso." at bounding box center [717, 35] width 9 height 9
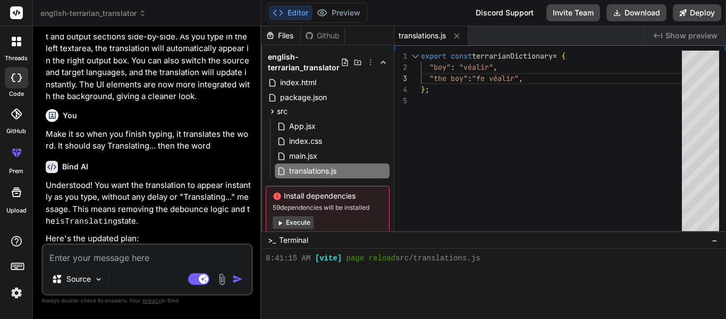
click at [528, 79] on div "export const terrarianDictionary = { "boy" : "véalir" , } ; "the boy" : "fe véa…" at bounding box center [554, 144] width 267 height 186
click at [520, 75] on div "export const terrarianDictionary = { "boy" : "véalir" , } ; "the boy" : "fe véa…" at bounding box center [554, 144] width 267 height 186
click at [526, 77] on div "export const terrarianDictionary = { "boy" : "véalir" , } ; "the boy" : "fe véa…" at bounding box center [554, 144] width 267 height 186
click at [448, 89] on div "export const terrarianDictionary = { "boy" : "véalir" , } ; "the boy" : "fe véa…" at bounding box center [554, 144] width 267 height 186
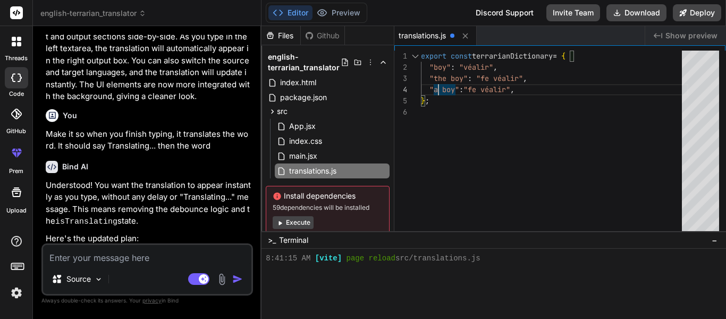
click at [476, 89] on div "export const terrarianDictionary = { "boy" : "véalir" , } ; "the boy" : "fe véa…" at bounding box center [554, 144] width 267 height 186
click at [515, 90] on div "export const terrarianDictionary = { "boy" : "véalir" , } ; "the boy" : "fe véa…" at bounding box center [554, 144] width 267 height 186
click at [518, 89] on div "export const terrarianDictionary = { "boy" : "véalir" , } ; "the boy" : "fe véa…" at bounding box center [554, 144] width 267 height 186
click at [441, 101] on div "export const terrarianDictionary = { "boy" : "véalir" , } ; "the boy" : "fe véa…" at bounding box center [554, 144] width 267 height 186
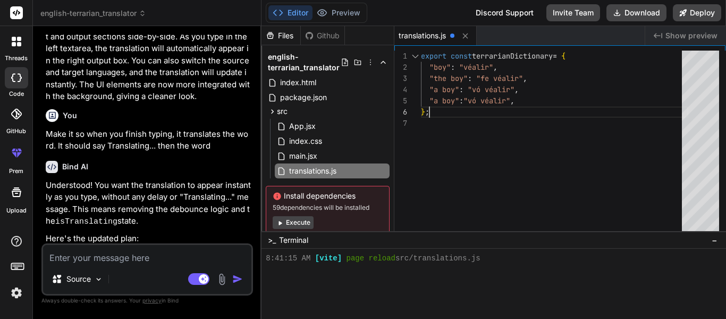
click at [439, 99] on div "export const terrarianDictionary = { "boy" : "véalir" , } ; "the boy" : "fe véa…" at bounding box center [554, 144] width 267 height 186
click at [487, 103] on div "export const terrarianDictionary = { "boy" : "véalir" , } ; "the boy" : "fe véa…" at bounding box center [554, 144] width 267 height 186
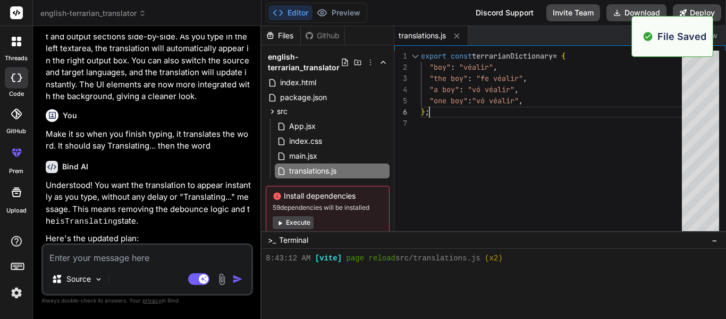
scroll to position [287, 0]
type textarea "export const terrarianDictionary = { "boy": "véalir", "the boy": "fe véalir", "…"
click at [717, 39] on span "Show preview" at bounding box center [692, 35] width 52 height 11
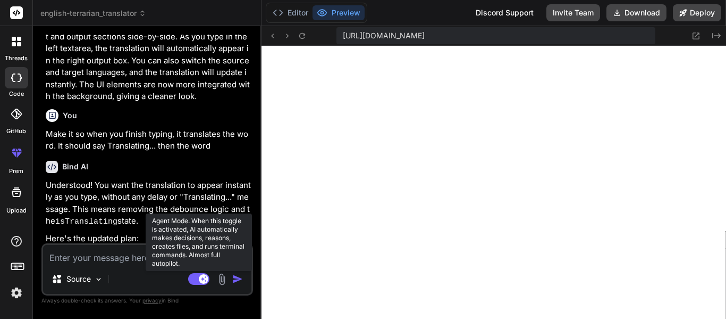
click at [206, 282] on rect at bounding box center [204, 279] width 10 height 10
type textarea "x"
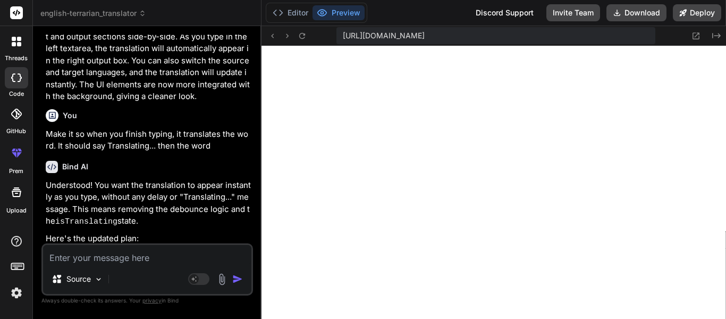
click at [108, 256] on textarea at bounding box center [147, 254] width 208 height 19
type textarea "MN"
type textarea "x"
type textarea "M"
type textarea "x"
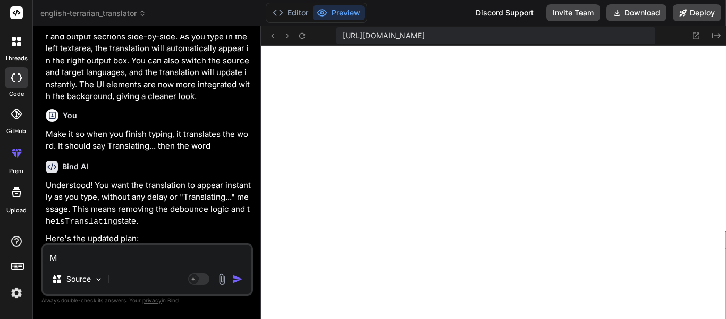
type textarea "Ma"
type textarea "x"
type textarea "Mak"
type textarea "x"
type textarea "Make"
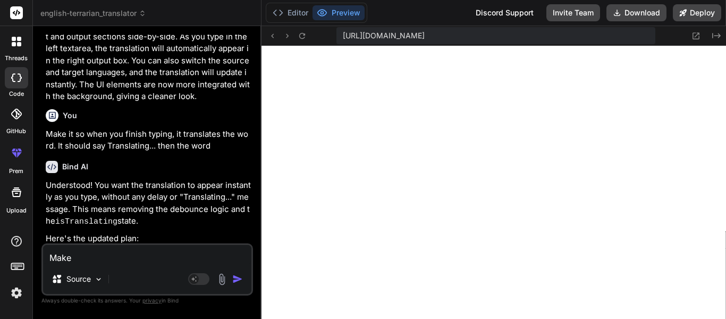
type textarea "x"
type textarea "Make t"
type textarea "x"
type textarea "Make"
type textarea "x"
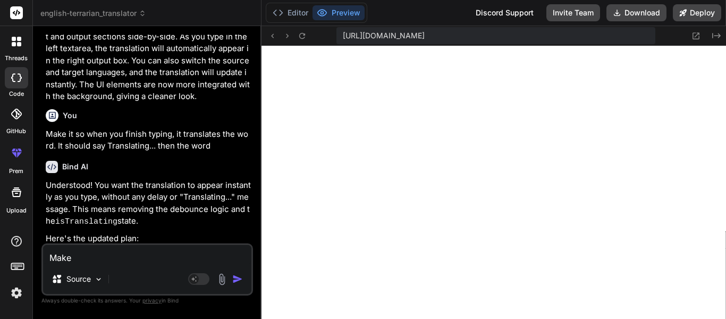
type textarea "Make it"
type textarea "x"
type textarea "Make it s"
type textarea "x"
type textarea "Make it so"
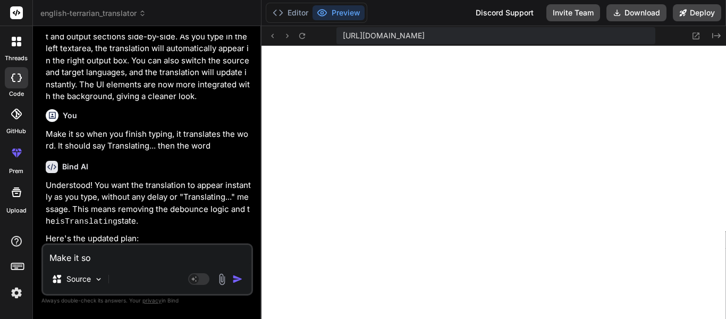
type textarea "x"
type textarea "Make it so"
type textarea "x"
type textarea "Make it so y"
type textarea "x"
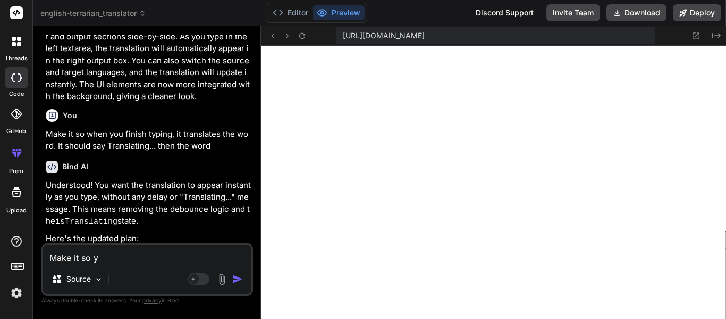
type textarea "Make it so yo"
type textarea "x"
type textarea "Make it so you"
type textarea "x"
type textarea "Make it so you c"
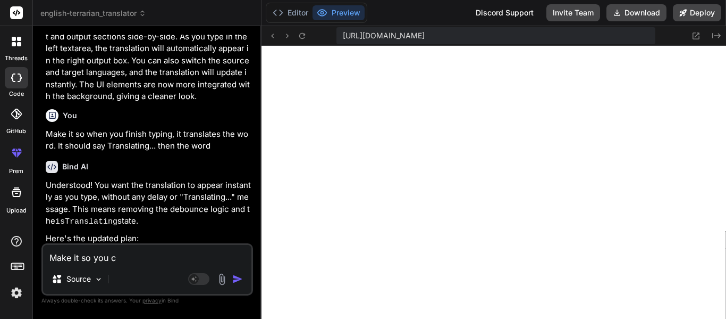
type textarea "x"
type textarea "Make it so you ca"
type textarea "x"
type textarea "Make it so you can"
type textarea "x"
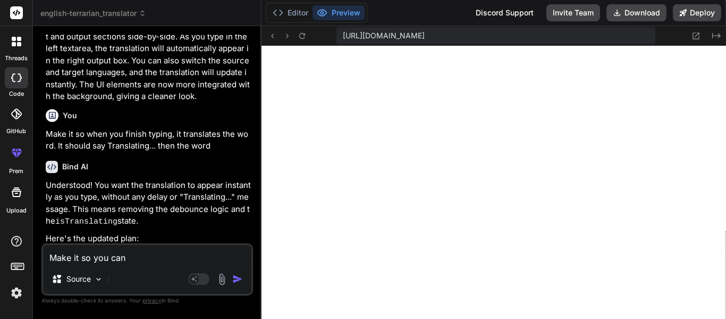
type textarea "Make it so you can"
type textarea "x"
type textarea "Make it so you can l"
type textarea "x"
type textarea "Make it so you can li"
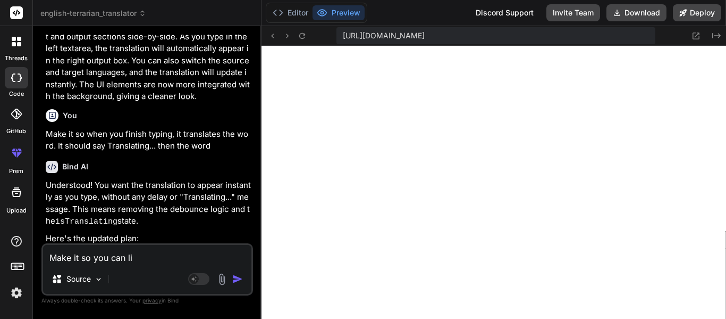
type textarea "x"
type textarea "Make it so you can lis"
type textarea "x"
type textarea "Make it so you can list"
type textarea "x"
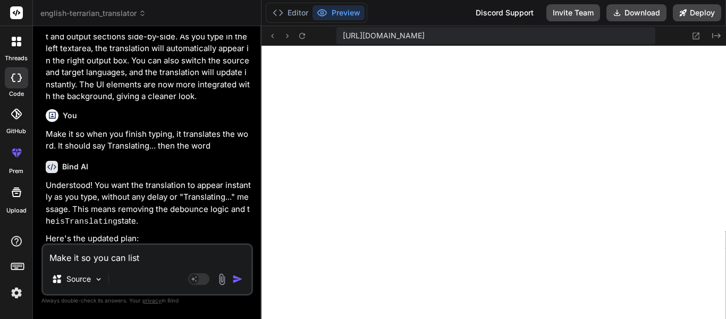
type textarea "Make it so you can liste"
type textarea "x"
type textarea "Make it so you can listen"
type textarea "x"
type textarea "Make it so you can listen"
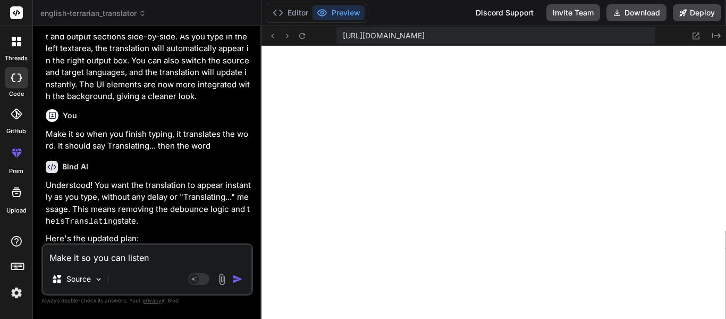
type textarea "x"
type textarea "Make it so you can listen t"
type textarea "x"
type textarea "Make it so you can listen to"
type textarea "x"
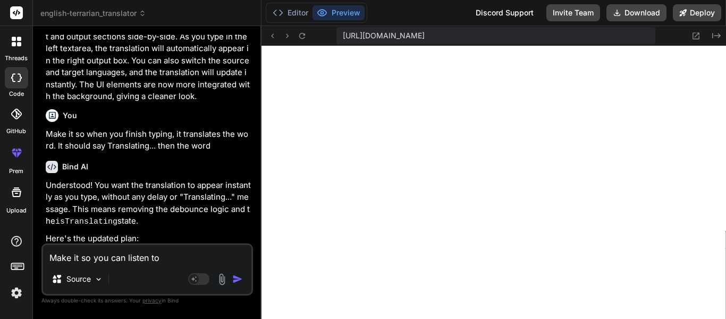
type textarea "Make it so you can listen to"
type textarea "x"
type textarea "Make it so you can listen to w"
type textarea "x"
type textarea "Make it so you can listen to wh"
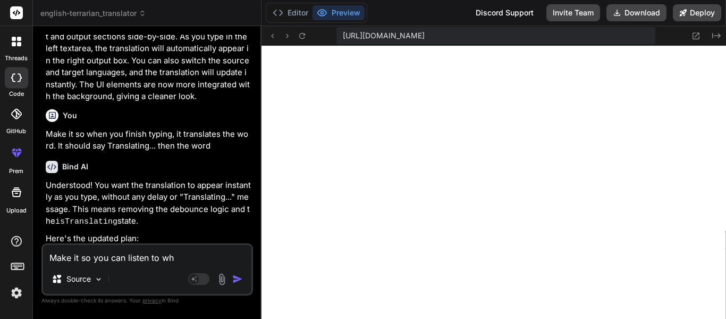
type textarea "x"
type textarea "Make it so you can listen to wha"
type textarea "x"
type textarea "Make it so you can listen to what"
type textarea "x"
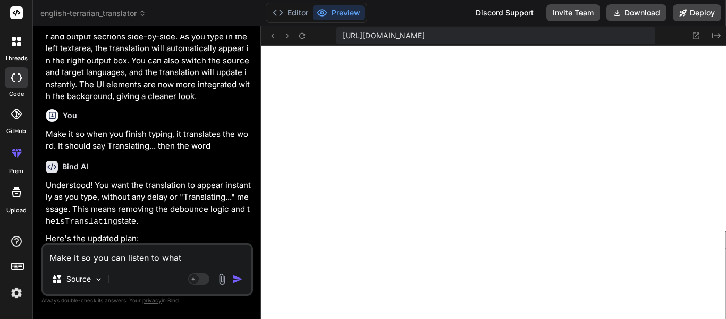
type textarea "Make it so you can listen to what"
type textarea "x"
type textarea "Make it so you can listen to what t"
type textarea "x"
type textarea "Make it so you can listen to what th"
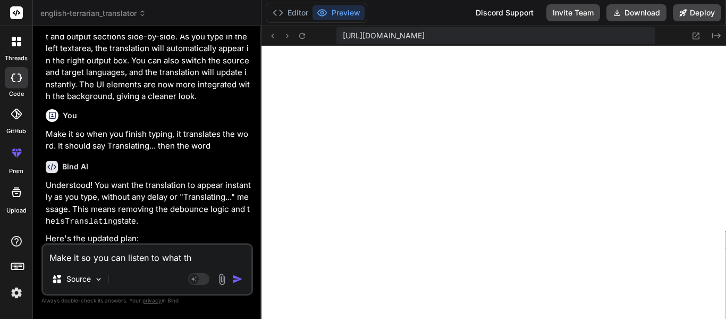
type textarea "x"
type textarea "Make it so you can listen to what the"
type textarea "x"
type textarea "Make it so you can listen to what the"
type textarea "x"
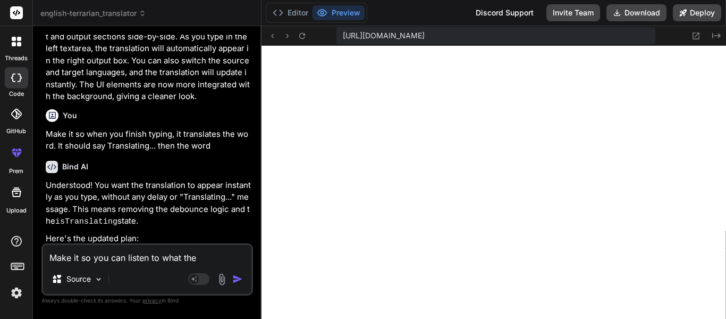
type textarea "Make it so you can listen to what the w"
type textarea "x"
type textarea "Make it so you can listen to what the wo"
type textarea "x"
type textarea "Make it so you can listen to what the wor"
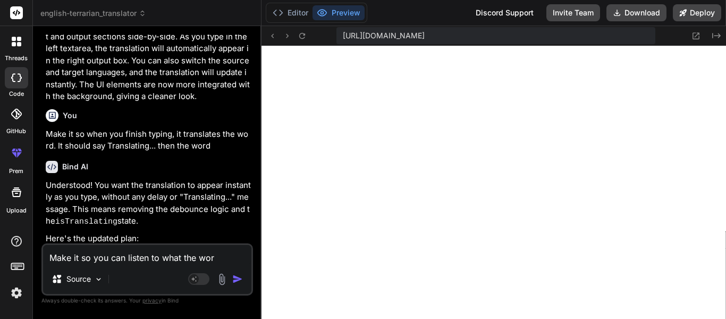
type textarea "x"
type textarea "Make it so you can listen to what the word"
type textarea "x"
type textarea "Make it so you can listen to what the word"
type textarea "x"
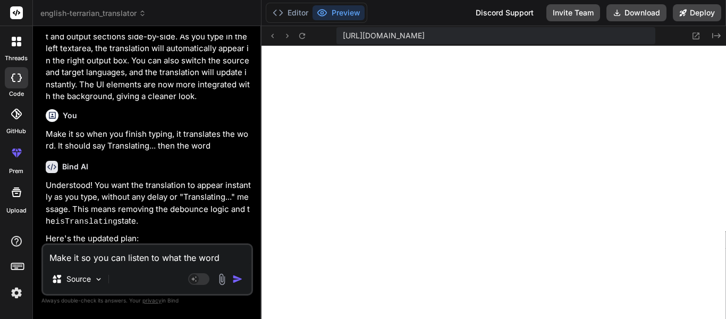
type textarea "Make it so you can listen to what the word i"
type textarea "x"
type textarea "Make it so you can listen to what the word is"
type textarea "x"
type textarea "Make it so you can listen to what the word is (h"
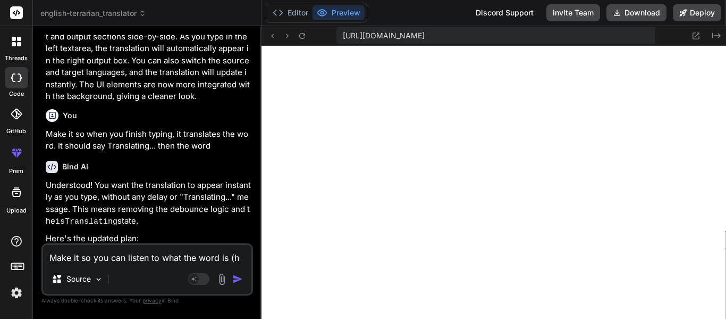
type textarea "x"
type textarea "Make it so you can listen to what the word is (ht"
type textarea "x"
type textarea "Make it so you can listen to what the word is (h"
type textarea "x"
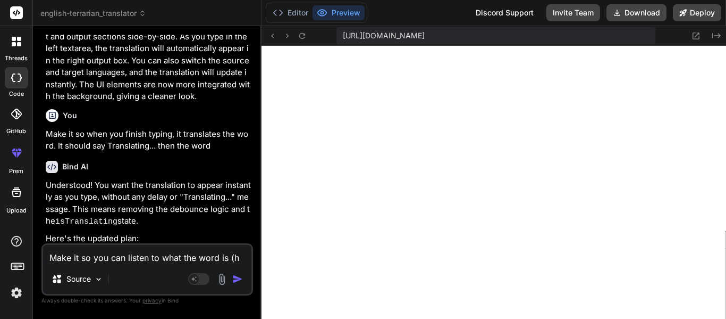
type textarea "Make it so you can listen to what the word is ("
type textarea "x"
type textarea "Make it so you can listen to what the word is (t"
type textarea "x"
type textarea "Make it so you can listen to what the word is (th"
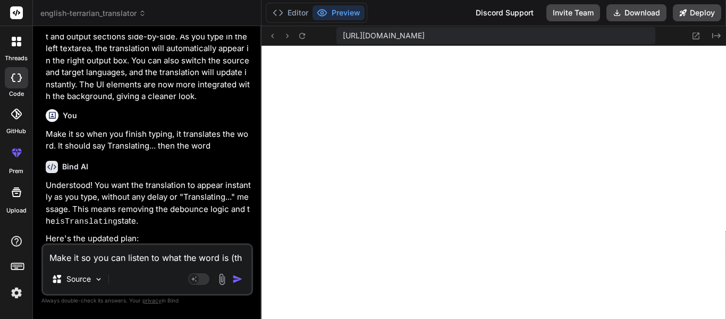
type textarea "x"
type textarea "Make it so you can listen to what the word is (the"
type textarea "x"
type textarea "Make it so you can listen to what the word is (the"
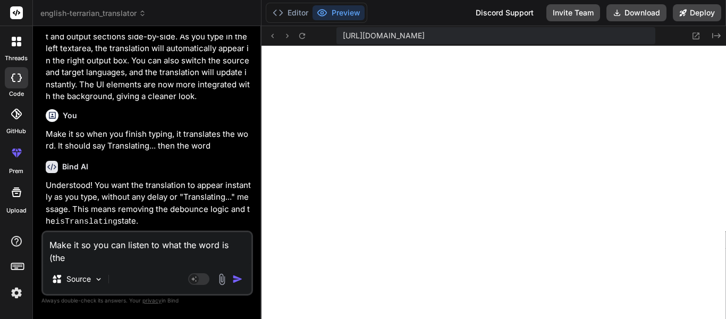
type textarea "x"
type textarea "Make it so you can listen to what the word is (the v"
type textarea "x"
type textarea "Make it so you can listen to what the word is (the vo"
type textarea "x"
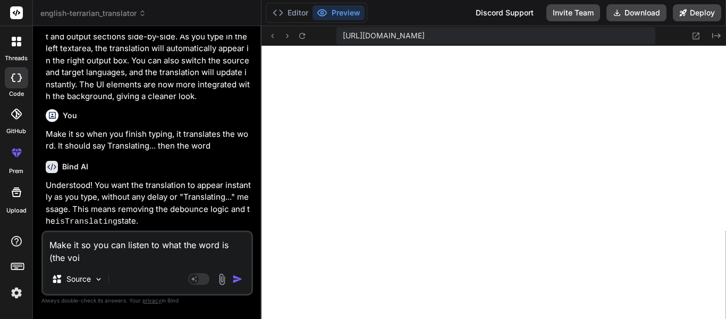
type textarea "Make it so you can listen to what the word is (the voic"
type textarea "x"
type textarea "Make it so you can listen to what the word is (the voice"
type textarea "x"
type textarea "Make it so you can listen to what the word is (the voice"
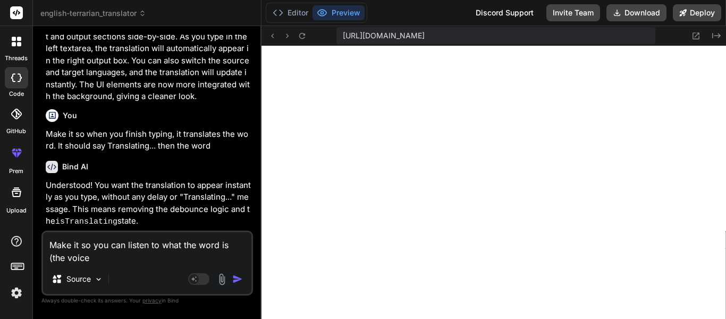
type textarea "x"
type textarea "Make it so you can listen to what the word is (the voice o"
type textarea "x"
type textarea "Make it so you can listen to what the word is (the voice of"
type textarea "x"
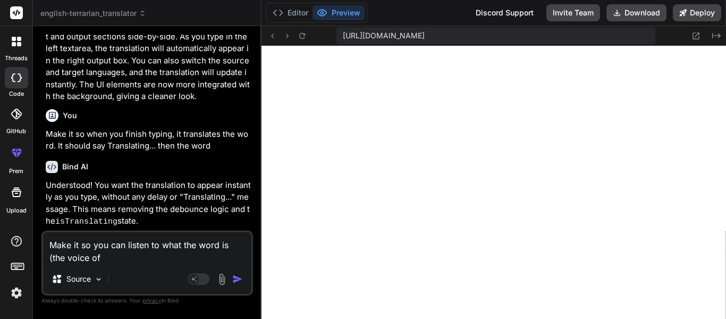
type textarea "Make it so you can listen to what the word is (the voice of t"
type textarea "x"
type textarea "Make it so you can listen to what the word is (the voice of te"
type textarea "x"
type textarea "Make it so you can listen to what the word is (the voice of ter"
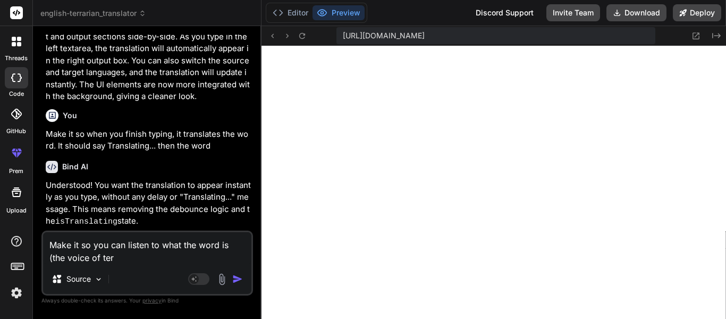
type textarea "x"
type textarea "Make it so you can listen to what the word is (the voice of terr"
type textarea "x"
type textarea "Make it so you can listen to what the word is (the voice of terra"
type textarea "x"
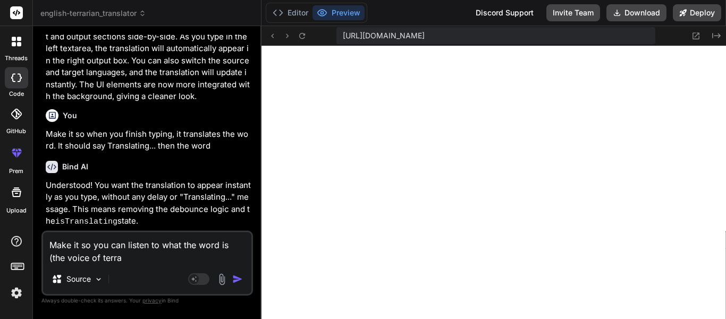
type textarea "Make it so you can listen to what the word is (the voice of terrar"
type textarea "x"
type textarea "Make it so you can listen to what the word is (the voice of terrari"
type textarea "x"
type textarea "Make it so you can listen to what the word is (the voice of terraria"
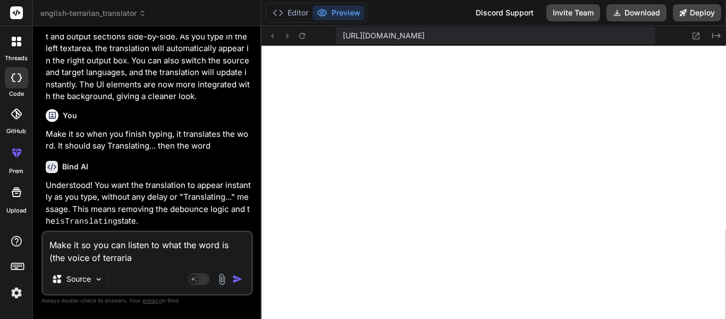
type textarea "x"
type textarea "Make it so you can listen to what the word is (the voice of terrarian"
type textarea "x"
type textarea "Make it so you can listen to what the word is (the voice of terrarian"
type textarea "x"
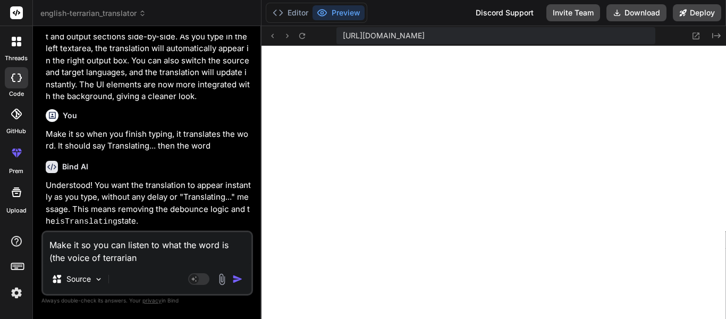
type textarea "Make it so you can listen to what the word is (the voice of terrarian s"
type textarea "x"
type textarea "Make it so you can listen to what the word is (the voice of terrarian sh"
type textarea "x"
type textarea "Make it so you can listen to what the word is (the voice of terrarian sho"
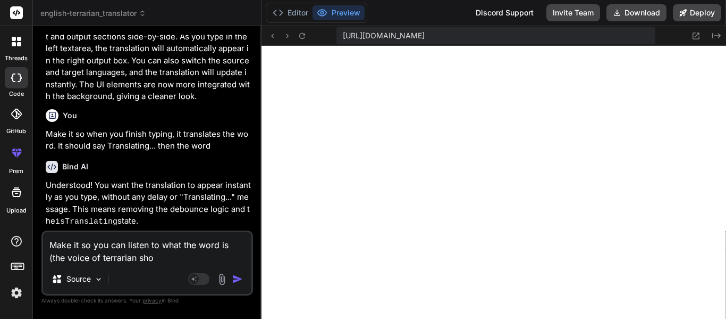
type textarea "x"
type textarea "Make it so you can listen to what the word is (the voice of terrarian shou"
type textarea "x"
type textarea "Make it so you can listen to what the word is (the voice of terrarian shoul"
type textarea "x"
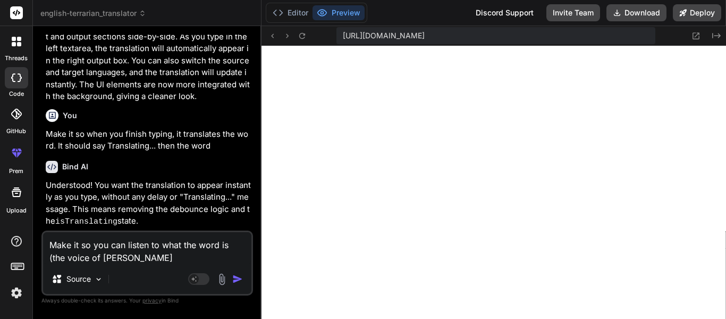
type textarea "Make it so you can listen to what the word is (the voice of terrarian should"
type textarea "x"
type textarea "Make it so you can listen to what the word is (the voice of terrarian should"
type textarea "x"
type textarea "Make it so you can listen to what the word is (the voice of terrarian should b"
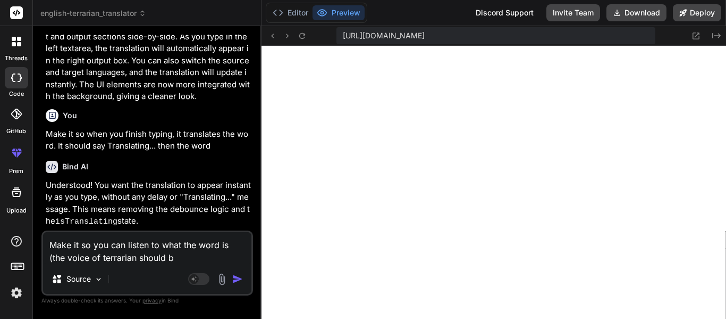
type textarea "x"
type textarea "Make it so you can listen to what the word is (the voice of terrarian should be"
type textarea "x"
type textarea "Make it so you can listen to what the word is (the voice of terrarian should be"
type textarea "x"
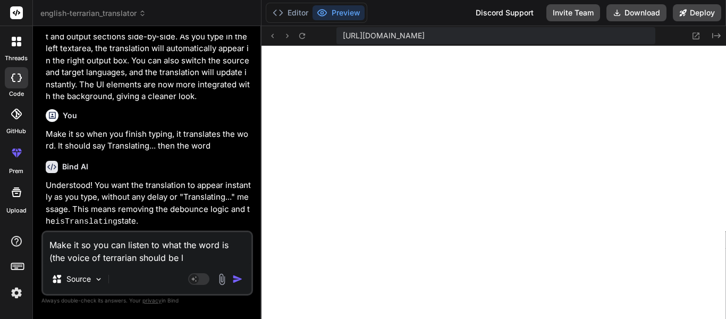
type textarea "Make it so you can listen to what the word is (the voice of terrarian should be…"
type textarea "x"
type textarea "Make it so you can listen to what the word is (the voice of terrarian should be…"
type textarea "x"
type textarea "Make it so you can listen to what the word is (the voice of terrarian should be…"
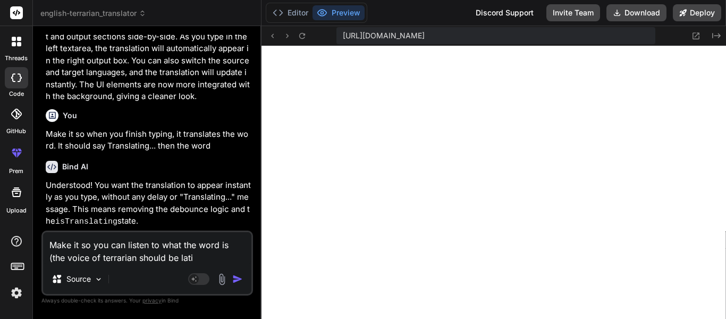
type textarea "x"
type textarea "Make it so you can listen to what the word is (the voice of terrarian should be"
type textarea "x"
type textarea "Make it so you can listen to what the word is (the voice of terrarian should be…"
type textarea "x"
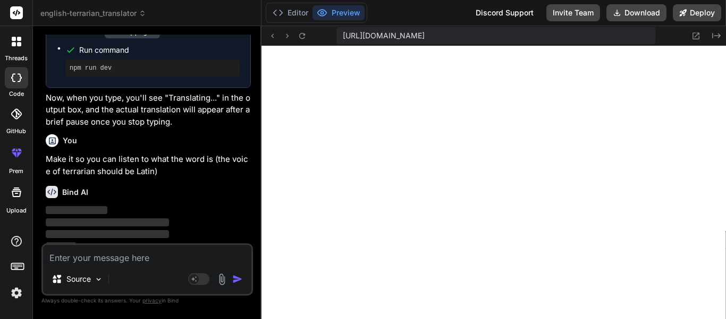
scroll to position [2461, 0]
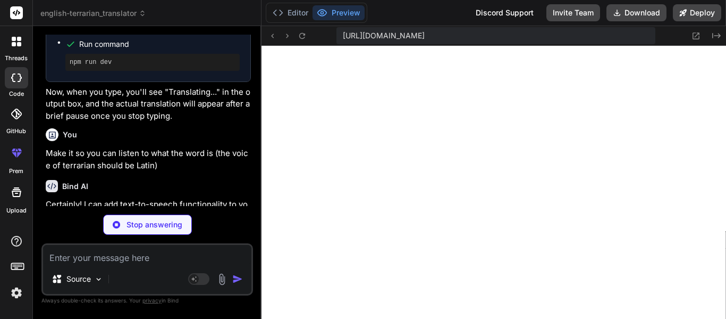
type textarea "x"
type textarea ""creeper": "Crawler", "eater of souls": "Soul-eater", "harpy": "Winged-fiend", …"
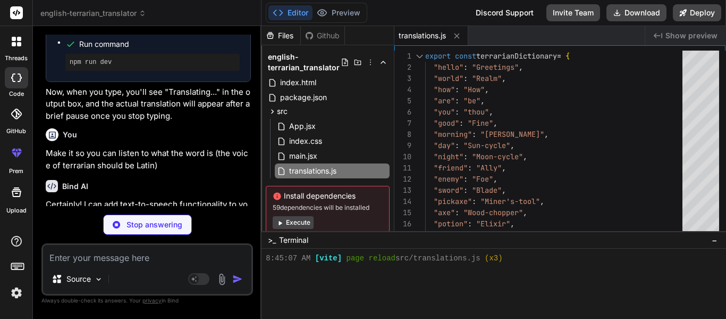
type textarea "x"
type textarea "} export default App;"
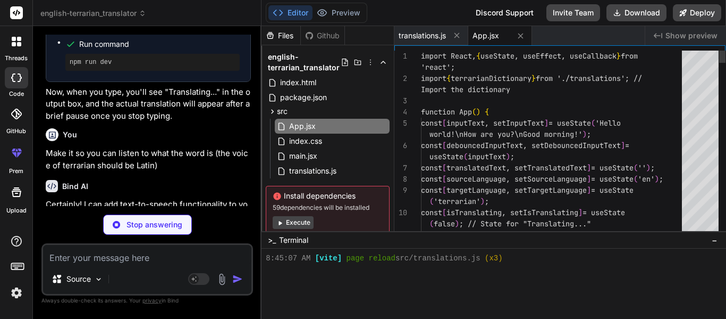
scroll to position [308, 0]
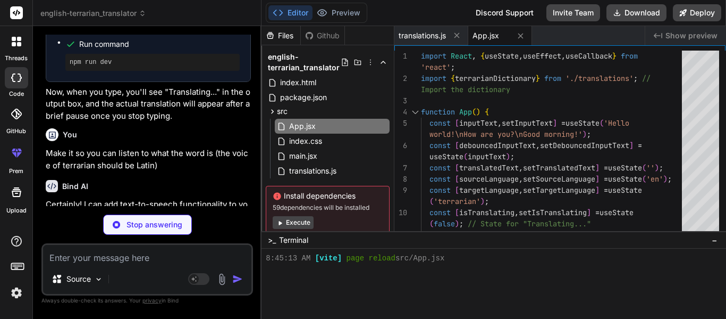
type textarea "x"
type textarea "static */ } }"
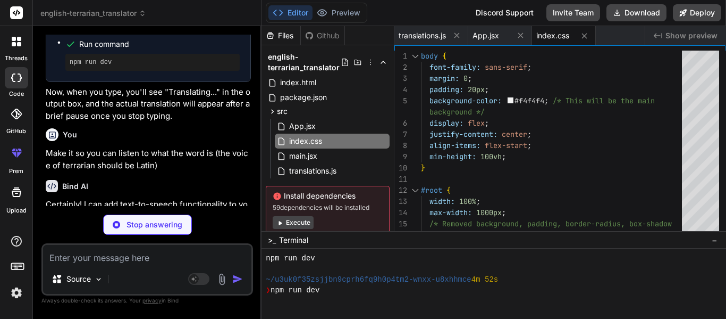
type textarea "x"
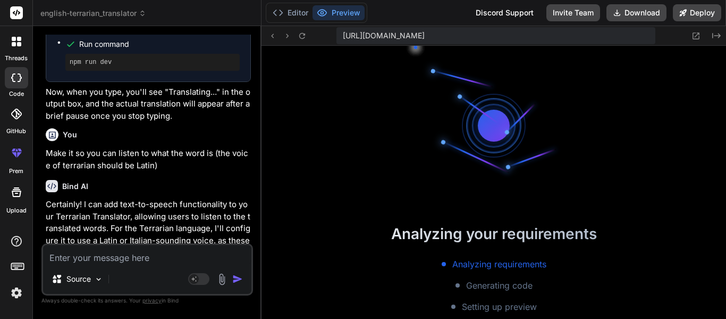
scroll to position [447, 0]
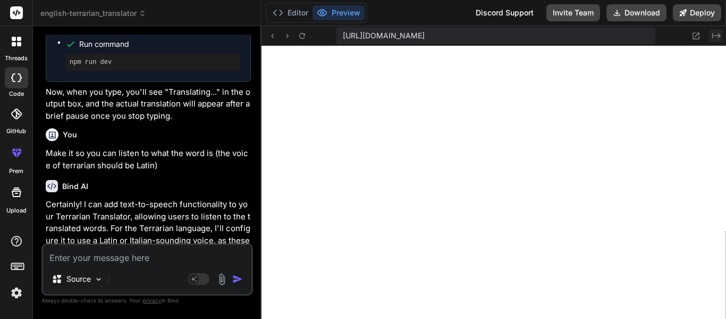
click at [716, 36] on icon "Created with Pixso." at bounding box center [717, 35] width 9 height 9
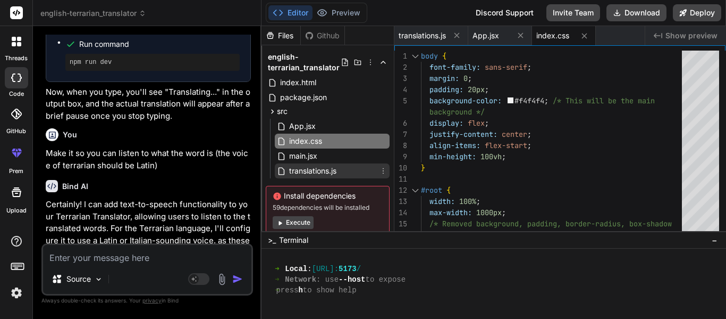
click at [343, 173] on div "translations.js" at bounding box center [332, 170] width 115 height 15
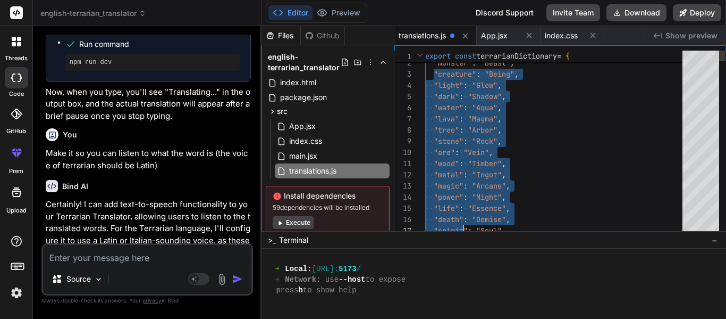
drag, startPoint x: 432, startPoint y: 69, endPoint x: 462, endPoint y: 227, distance: 160.6
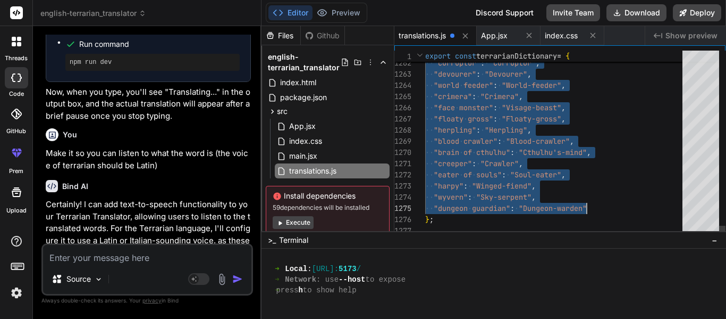
drag, startPoint x: 432, startPoint y: 63, endPoint x: 598, endPoint y: 203, distance: 216.7
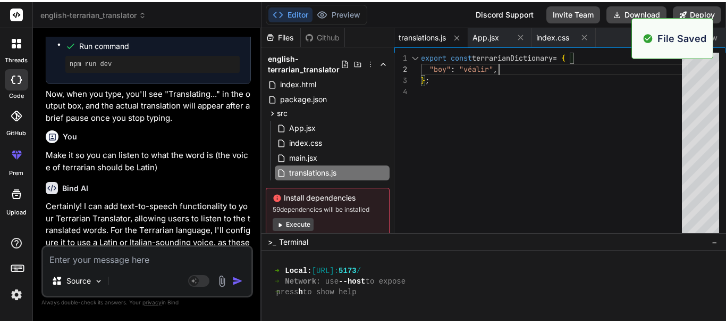
scroll to position [489, 0]
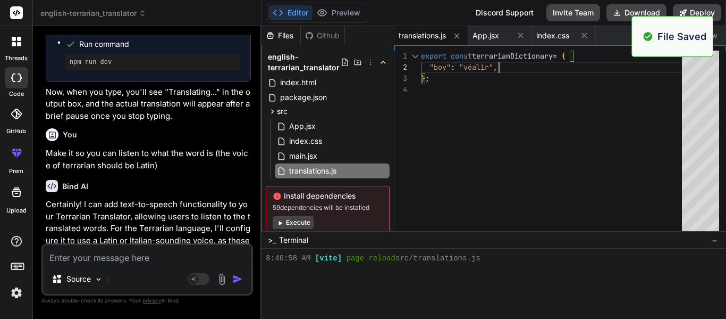
type textarea "export const terrarianDictionary = { "boy": "véalir", };"
click at [716, 32] on span "Show preview" at bounding box center [692, 35] width 52 height 11
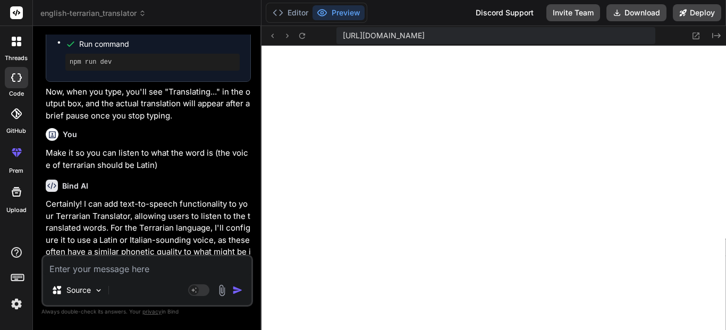
type textarea "x"
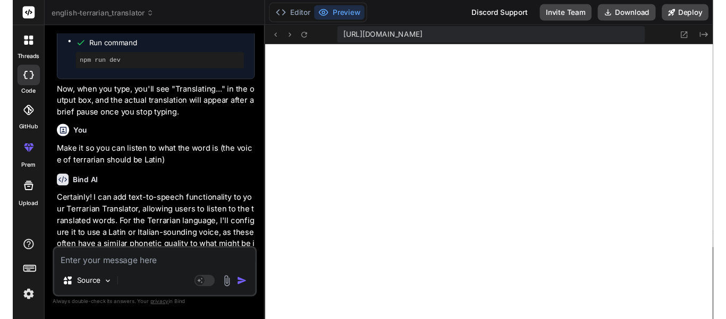
scroll to position [468, 0]
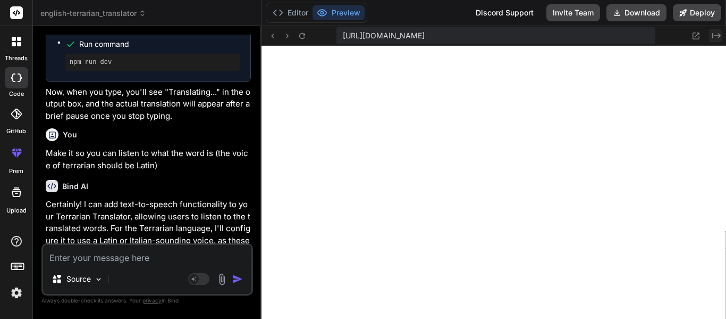
click at [717, 38] on icon "Created with Pixso." at bounding box center [717, 35] width 9 height 9
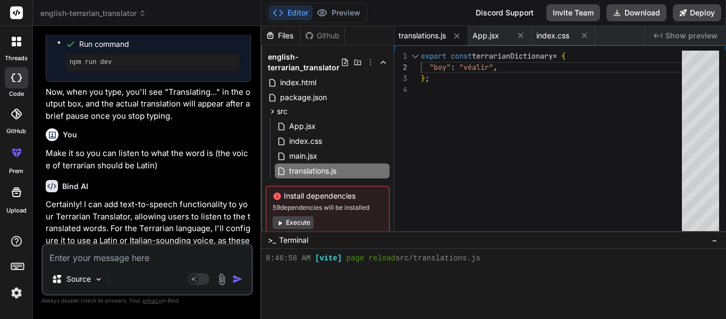
click at [515, 68] on div "export const terrarianDictionary = { "boy" : "véalir" , } ;" at bounding box center [554, 167] width 267 height 233
click at [499, 62] on div "export const terrarianDictionary = { "boy" : "véalir" , } ;" at bounding box center [554, 167] width 267 height 233
click at [436, 74] on div "export const terrarianDictionary = { "boy" : "véalir" , } ; "boy" : "véalir" ," at bounding box center [554, 167] width 267 height 233
click at [483, 78] on div "export const terrarianDictionary = { "boy" : "véalir" , } ; "the boy" : "véalir…" at bounding box center [554, 167] width 267 height 233
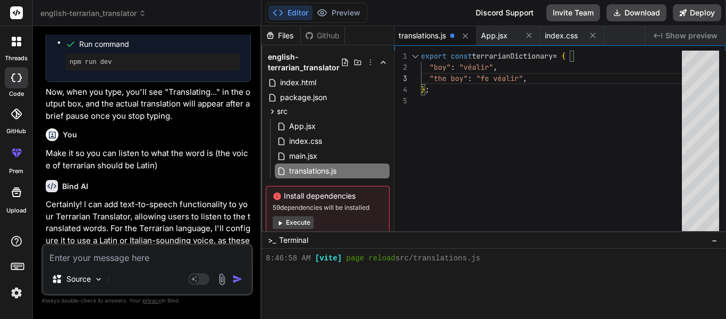
click at [541, 79] on div "export const terrarianDictionary = { "boy" : "véalir" , } ; "the boy" : "fe véa…" at bounding box center [554, 167] width 267 height 233
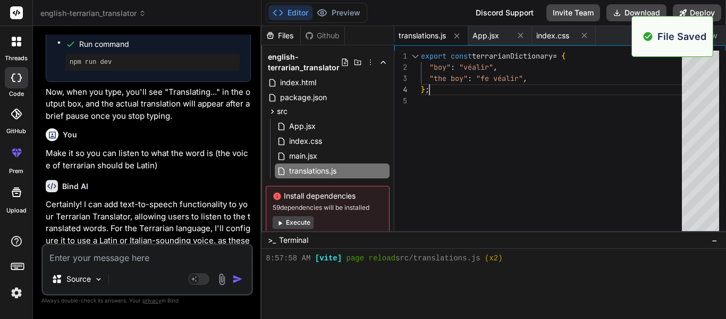
type textarea "export const terrarianDictionary = { "boy": "véalir", "the boy": "fe véalir", };"
click at [140, 259] on textarea at bounding box center [147, 254] width 208 height 19
type textarea "x"
type textarea "D"
type textarea "x"
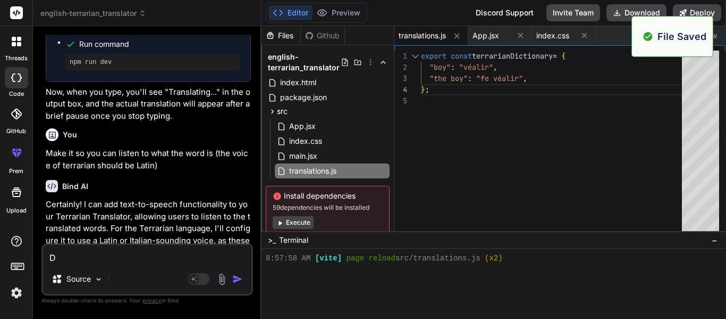
type textarea "Do"
type textarea "x"
type textarea "Don"
type textarea "x"
type textarea "Don'"
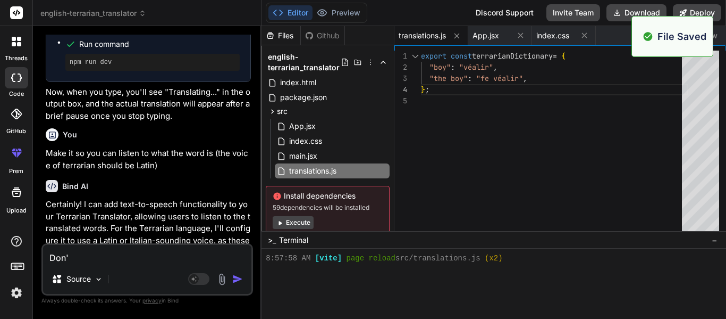
type textarea "x"
type textarea "Don't"
type textarea "x"
type textarea "Don't"
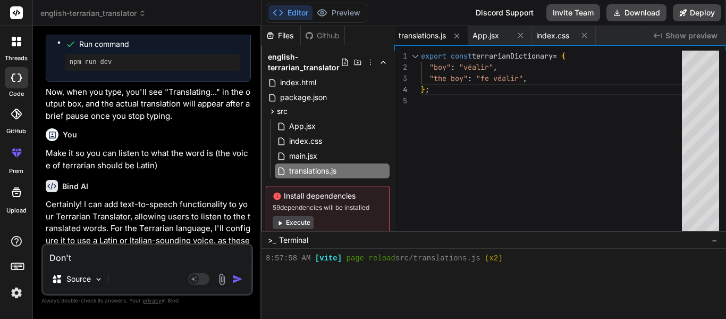
type textarea "x"
type textarea "Don't d"
type textarea "x"
type textarea "Don't de"
type textarea "x"
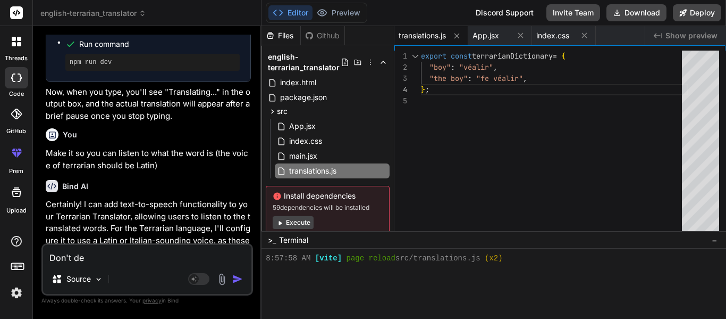
type textarea "Don't del"
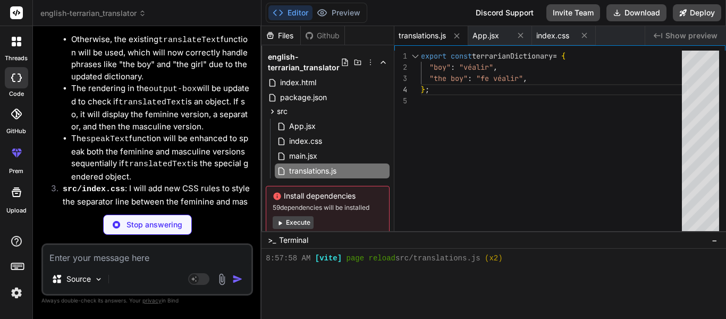
scroll to position [3654, 0]
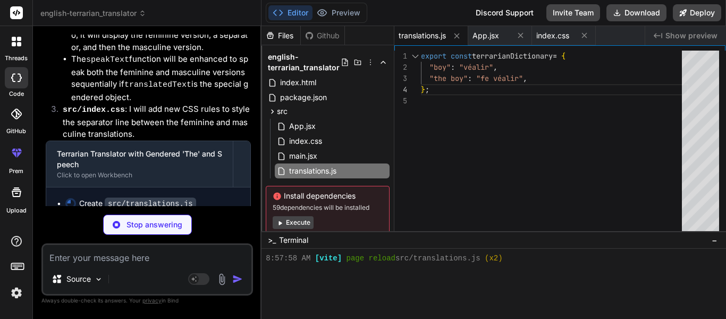
click at [534, 86] on div "export const terrarianDictionary = { "boy" : "véalir" , } ; "the boy" : "fe véa…" at bounding box center [554, 167] width 267 height 233
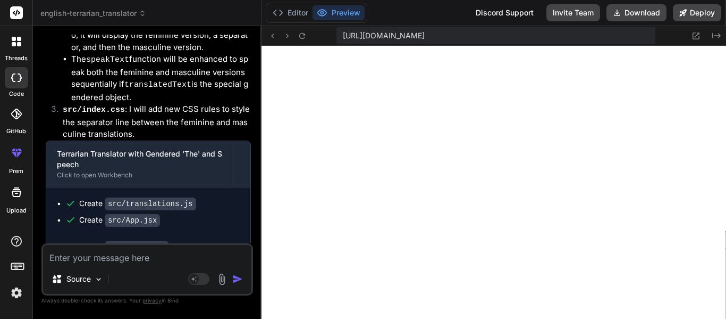
scroll to position [659, 0]
click at [718, 35] on icon "Created with Pixso." at bounding box center [717, 35] width 9 height 9
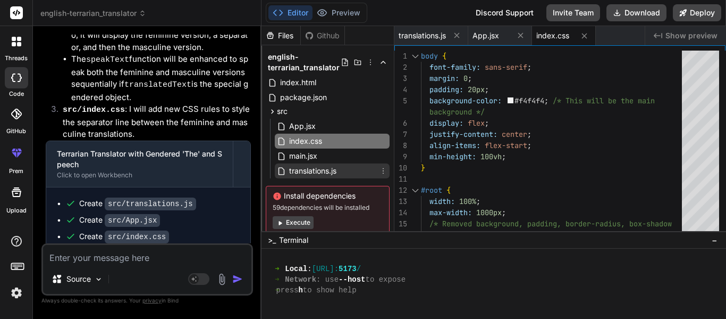
click at [323, 164] on span "translations.js" at bounding box center [312, 170] width 49 height 13
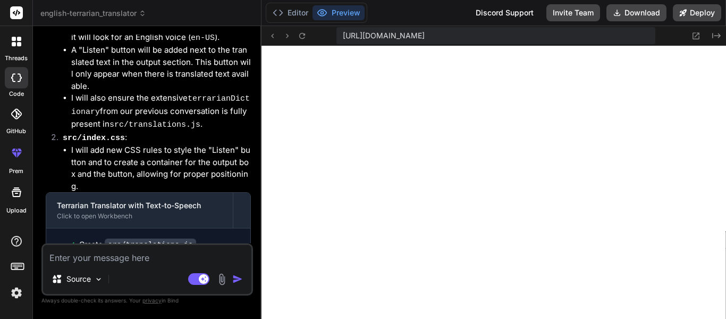
scroll to position [1859, 0]
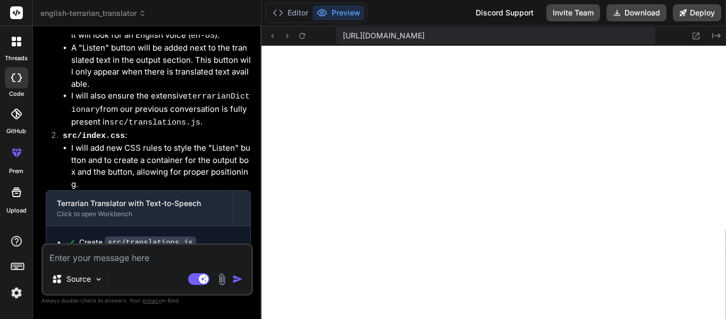
click at [715, 42] on div "[URL][DOMAIN_NAME] Created with Pixso." at bounding box center [494, 36] width 465 height 20
click at [716, 38] on icon "Created with Pixso." at bounding box center [717, 35] width 9 height 9
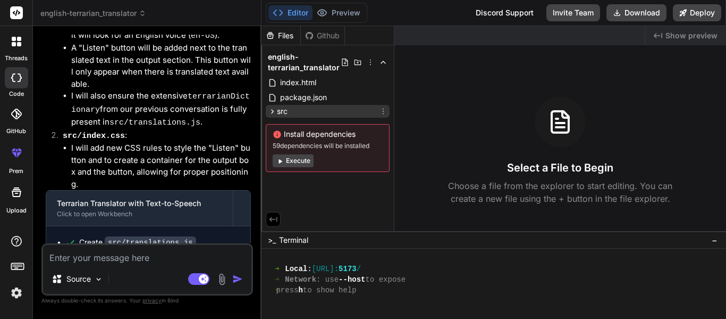
click at [301, 113] on div "src" at bounding box center [328, 111] width 124 height 13
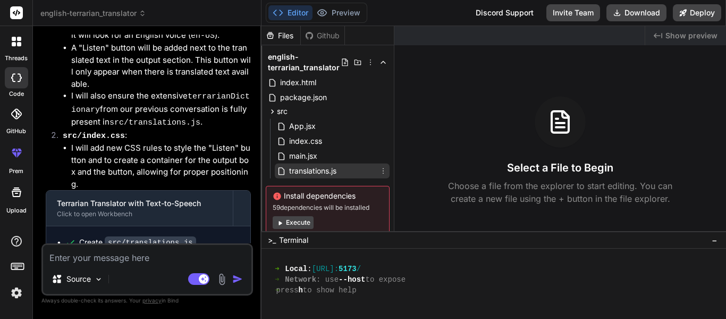
click at [321, 166] on span "translations.js" at bounding box center [312, 170] width 49 height 13
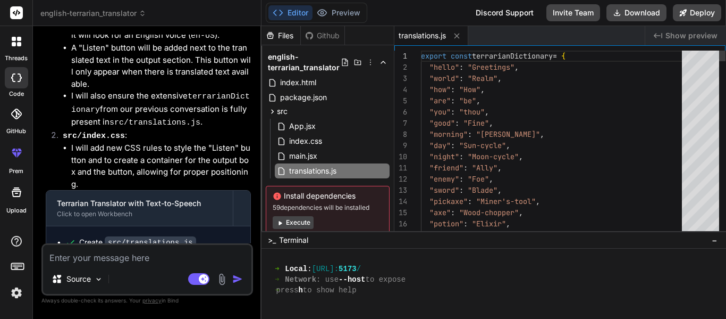
type textarea "x"
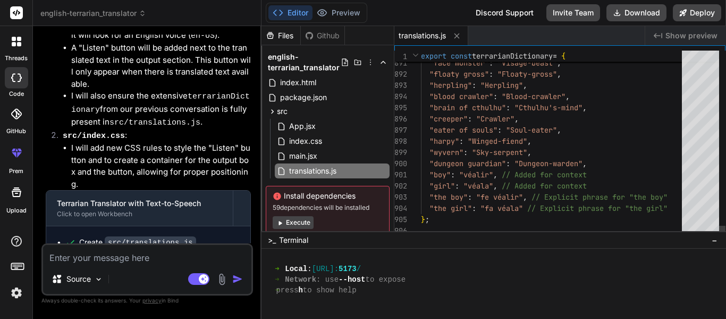
type textarea ""herpling": "Herpling", "blood crawler": "Blood-crawler", "brain of cthulhu": "…"
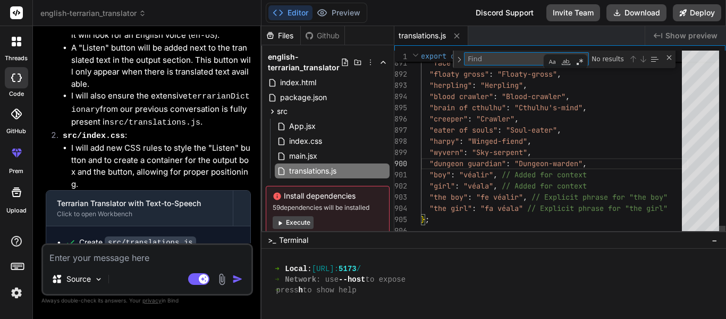
type textarea "t"
type textarea ""the boy": "fe véalir", // Explicit phrase for "the boy" "the girl": "fa véala"…"
type textarea "the"
type textarea ""build": "Construct", "the": "the", // Default for general use, special handlin…"
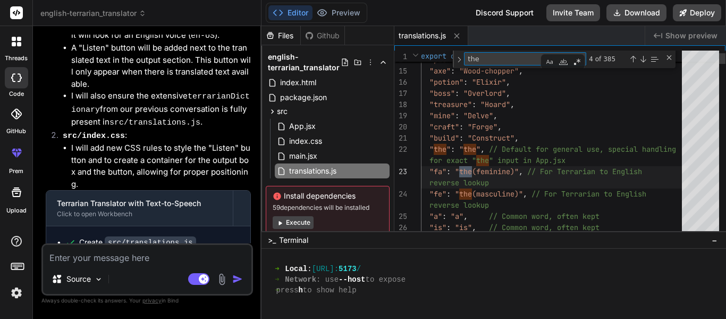
type textarea "the"
click at [489, 54] on textarea "the" at bounding box center [508, 59] width 86 height 12
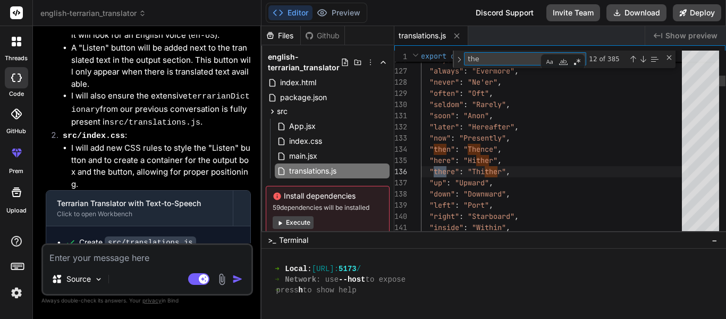
type textarea ""the twins": "The-duo", "the destroyer": "The-ruiner", "skeletron prime": "Bone…"
type textarea "the"
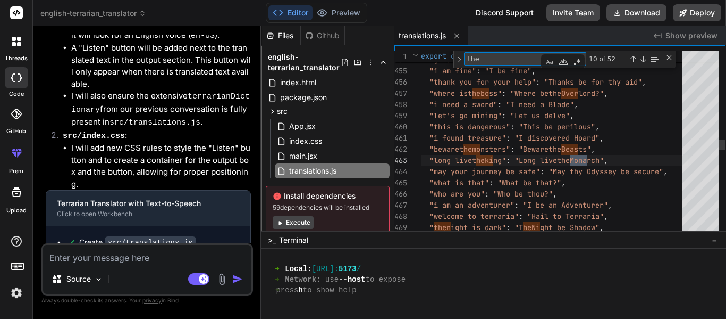
type textarea ""which": "Which", "this": "This", "that": "That", "these": "These", "those": "T…"
type textarea "the"
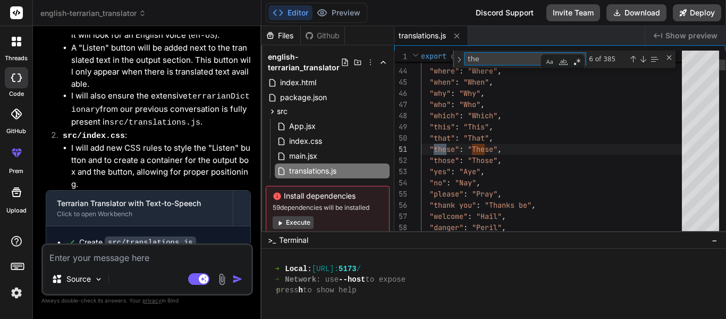
type textarea ""rocket": "Blast-tube", "grenade": "Explosive", "bomb": "Detonator", "staff": "…"
type textarea "the""
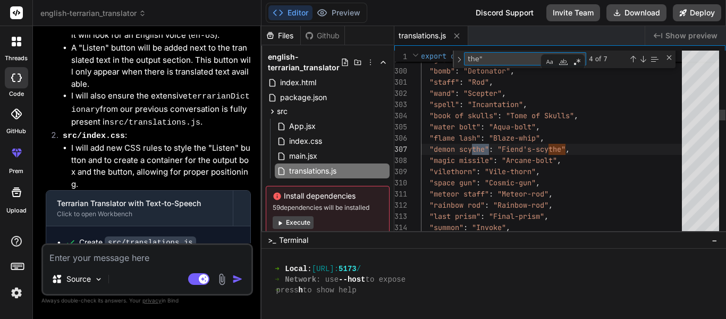
type textarea ""build": "Construct", "the": "the", // Default for general use, special handlin…"
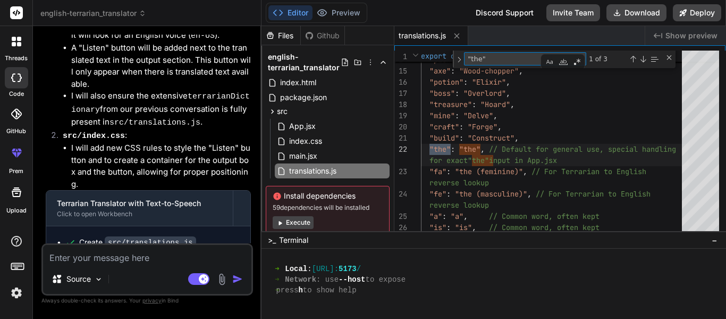
click at [692, 35] on span "Show preview" at bounding box center [692, 35] width 52 height 11
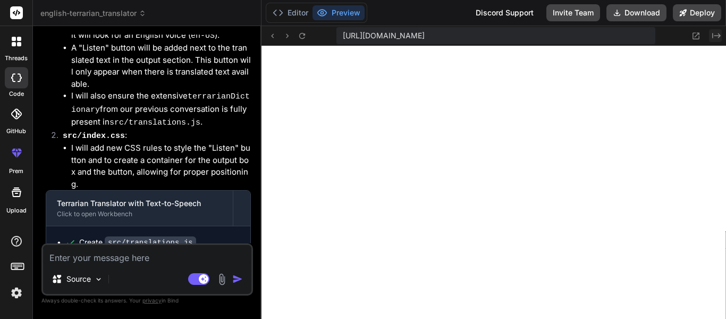
click at [713, 37] on icon "Created with Pixso." at bounding box center [717, 35] width 9 height 9
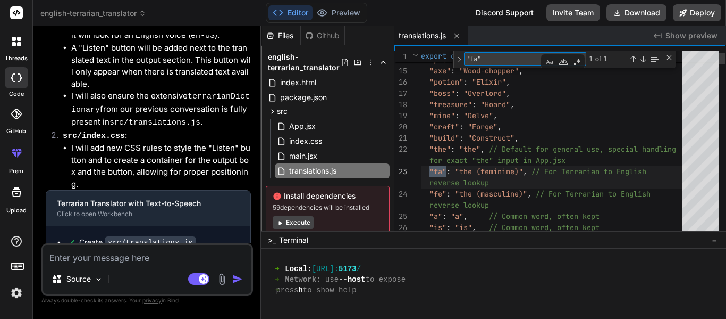
type textarea ""fa""
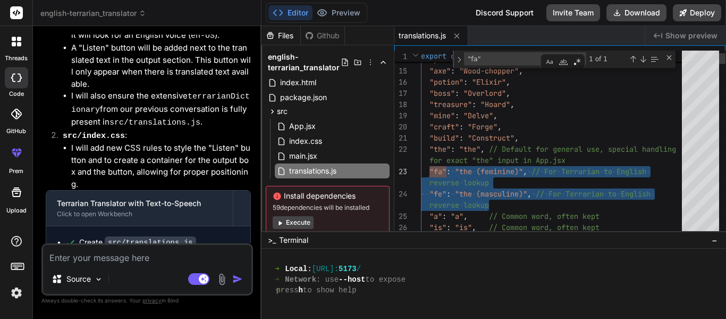
drag, startPoint x: 501, startPoint y: 202, endPoint x: 428, endPoint y: 169, distance: 80.0
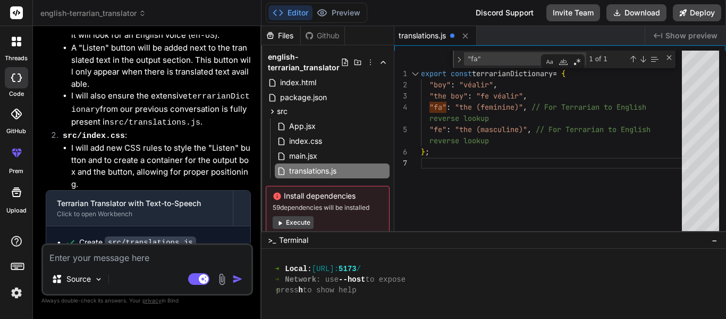
scroll to position [277, 0]
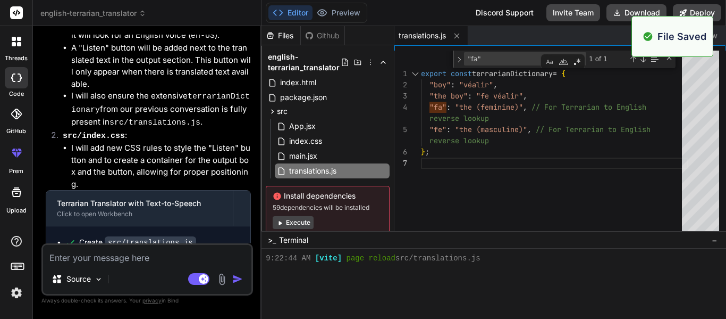
click at [721, 38] on div "Created with Pixso. Show preview" at bounding box center [686, 35] width 81 height 19
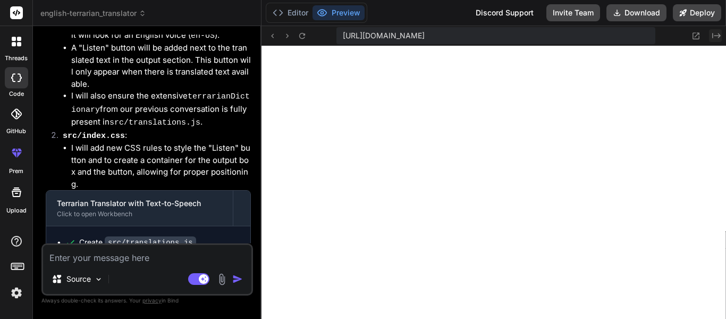
click at [716, 38] on icon "Created with Pixso." at bounding box center [717, 35] width 9 height 9
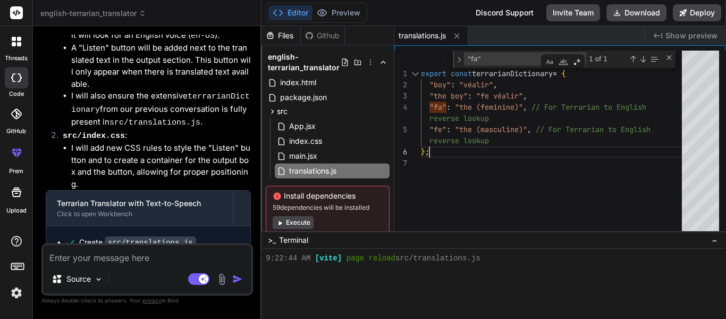
click at [520, 145] on div "export const terrarianDictionary = { "boy" : "véalir" , "the boy" : "fe véalir"…" at bounding box center [554, 144] width 267 height 186
click at [527, 137] on div "export const terrarianDictionary = { "boy" : "véalir" , "the boy" : "fe véalir"…" at bounding box center [554, 144] width 267 height 186
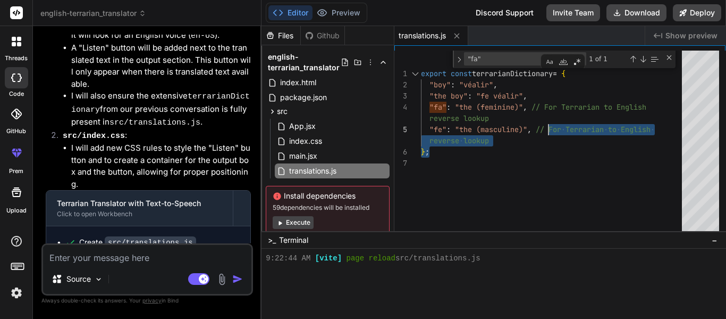
drag, startPoint x: 503, startPoint y: 145, endPoint x: 550, endPoint y: 129, distance: 49.4
click at [550, 129] on div "export const terrarianDictionary = { "boy" : "véalir" , "the boy" : "fe véalir"…" at bounding box center [554, 144] width 267 height 186
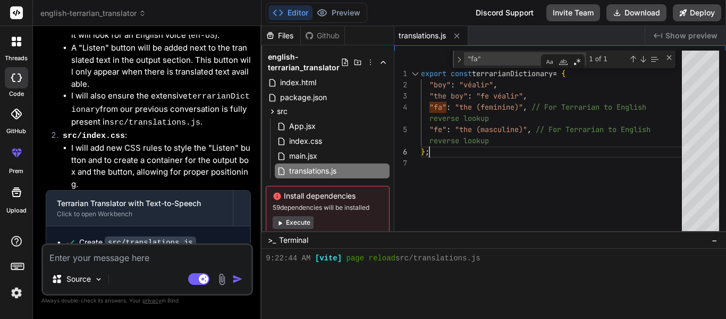
click at [524, 141] on div "export const terrarianDictionary = { "boy" : "véalir" , "the boy" : "fe véalir"…" at bounding box center [554, 144] width 267 height 186
drag, startPoint x: 534, startPoint y: 130, endPoint x: 538, endPoint y: 139, distance: 9.5
click at [538, 139] on div "export const terrarianDictionary = { "boy" : "véalir" , "the boy" : "fe véalir"…" at bounding box center [554, 144] width 267 height 186
click at [536, 129] on div "export const terrarianDictionary = { "boy" : "véalir" , "the boy" : "fe véalir"…" at bounding box center [554, 144] width 267 height 186
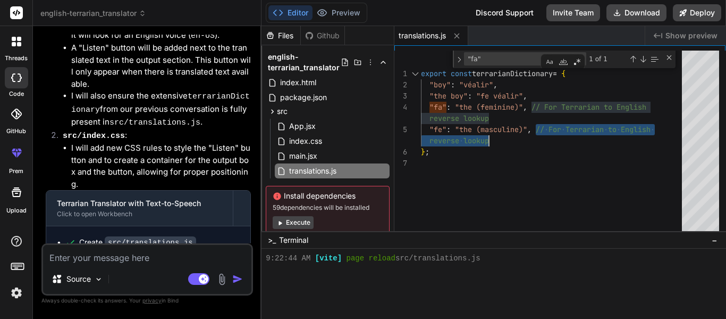
drag, startPoint x: 536, startPoint y: 128, endPoint x: 544, endPoint y: 139, distance: 14.5
click at [544, 139] on div "export const terrarianDictionary = { "boy" : "véalir" , "the boy" : "fe véalir"…" at bounding box center [554, 144] width 267 height 186
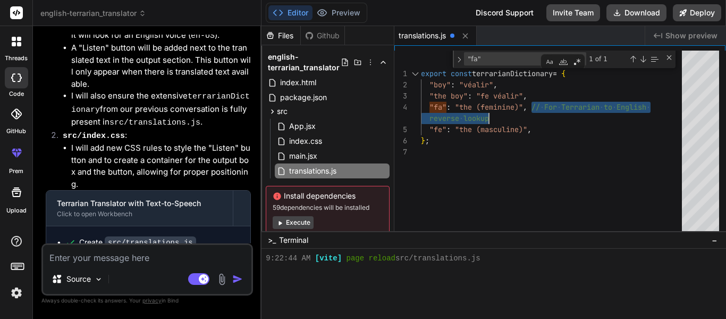
drag, startPoint x: 530, startPoint y: 107, endPoint x: 537, endPoint y: 114, distance: 9.8
click at [537, 114] on div "export const terrarianDictionary = { "boy" : "véalir" , "the boy" : "fe véalir"…" at bounding box center [554, 144] width 267 height 186
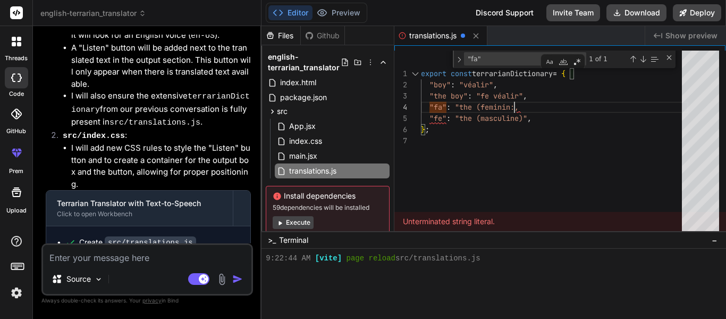
scroll to position [34, 0]
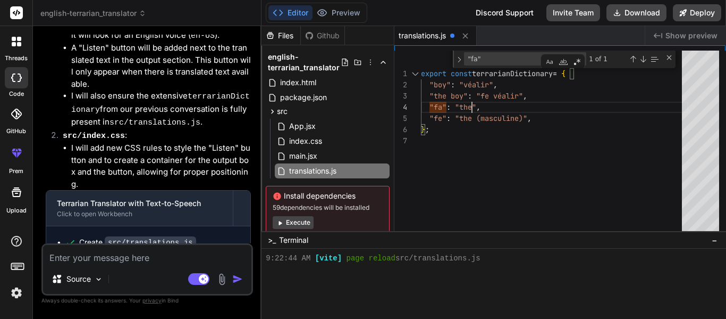
click at [521, 119] on div "export const terrarianDictionary = { "boy" : "véalir" , "the boy" : "fe véalir"…" at bounding box center [554, 144] width 267 height 186
click at [525, 115] on div "export const terrarianDictionary = { "boy" : "véalir" , "the boy" : "fe véalir"…" at bounding box center [554, 144] width 267 height 186
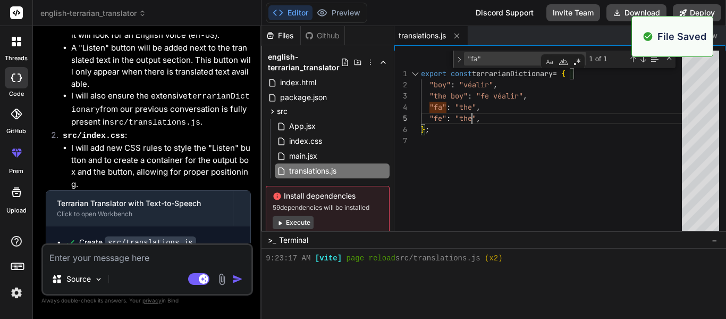
type textarea "export const terrarianDictionary = { "boy": "véalir", "the boy": "fe véalir", "…"
click at [718, 37] on div "Created with Pixso. Show preview" at bounding box center [686, 35] width 81 height 19
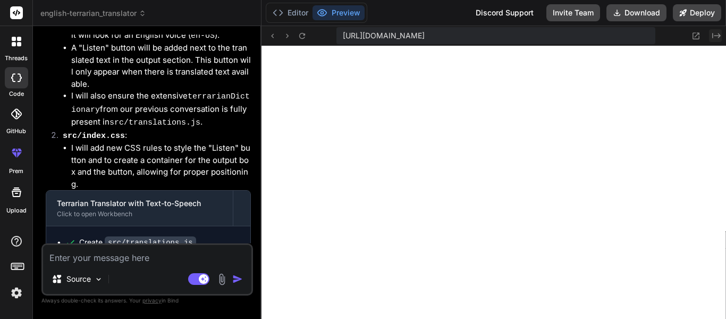
click at [717, 37] on icon "Created with Pixso." at bounding box center [717, 35] width 9 height 9
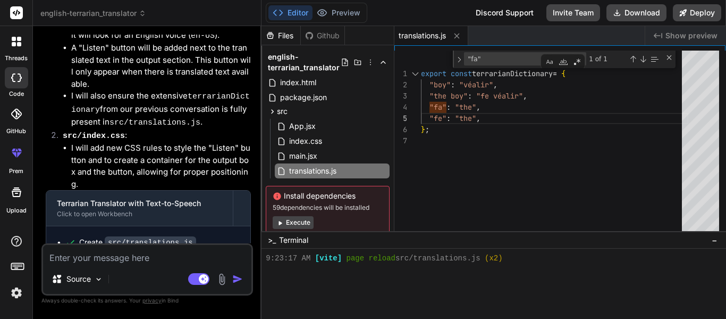
click at [681, 34] on span "Show preview" at bounding box center [692, 35] width 52 height 11
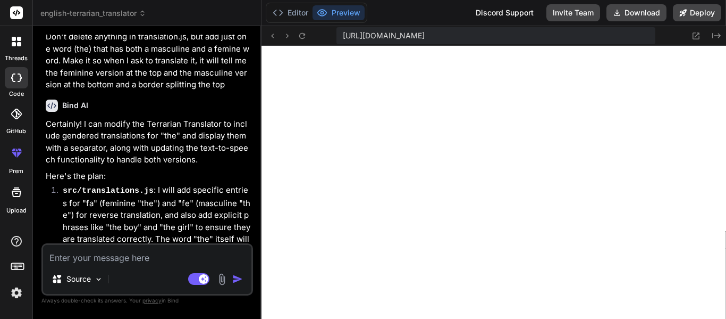
scroll to position [2304, 0]
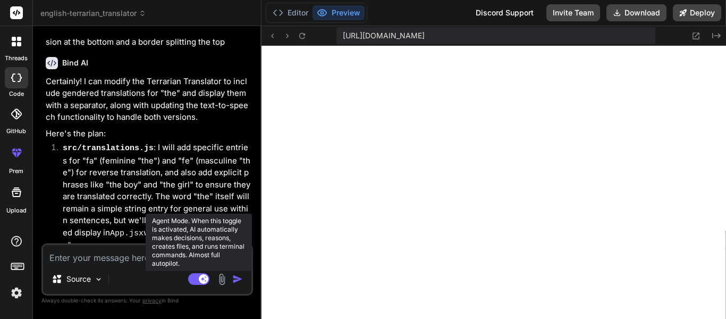
click at [200, 281] on rect at bounding box center [204, 279] width 10 height 10
type textarea "x"
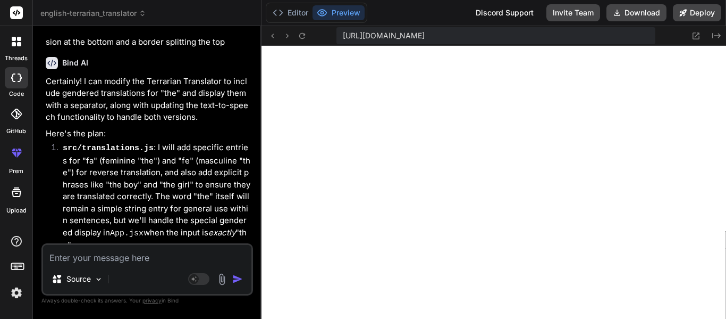
click at [92, 253] on textarea at bounding box center [147, 254] width 208 height 19
type textarea "M"
type textarea "x"
type textarea "Ma"
type textarea "x"
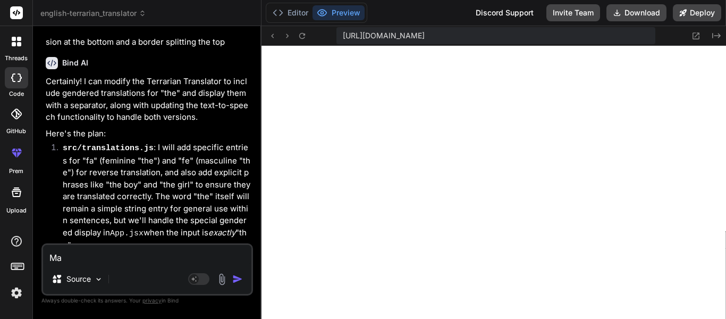
type textarea "Mak"
type textarea "x"
type textarea "Make"
type textarea "x"
type textarea "Make"
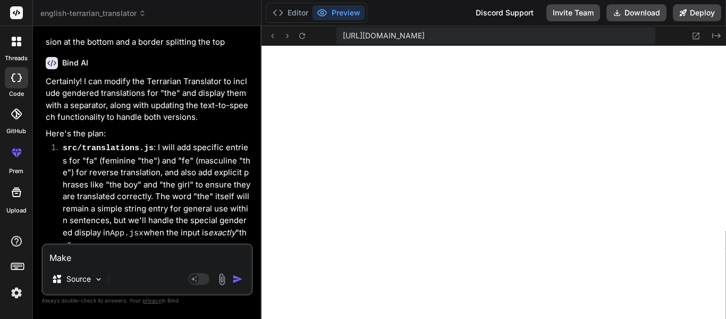
type textarea "x"
type textarea "Make i"
type textarea "x"
type textarea "Make it"
type textarea "x"
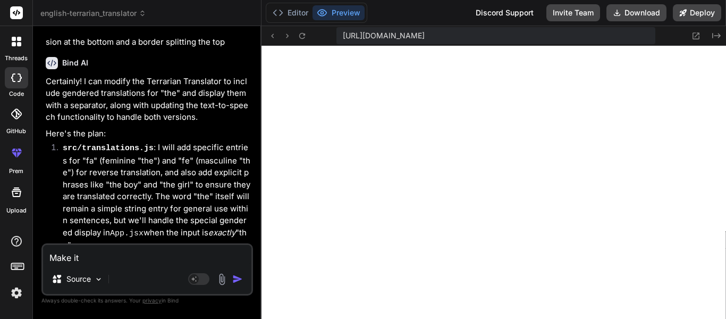
type textarea "Make it"
type textarea "x"
type textarea "Make it s"
type textarea "x"
type textarea "Make it so"
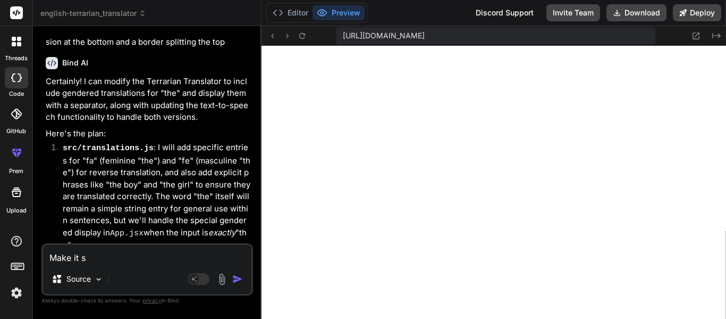
type textarea "x"
type textarea "Make it so,"
type textarea "x"
type textarea "Make it so,"
type textarea "x"
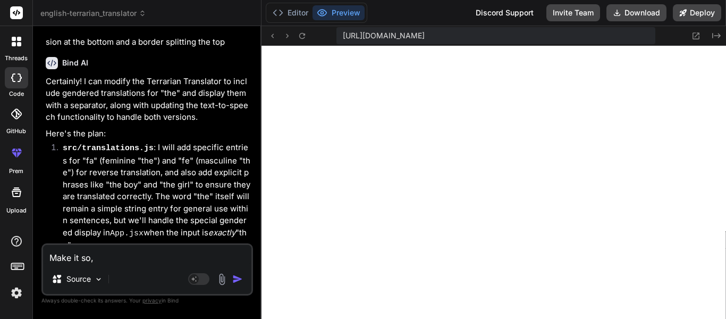
type textarea "Make it so, n"
type textarea "x"
type textarea "Make it so, no"
type textarea "x"
type textarea "Make it so, n"
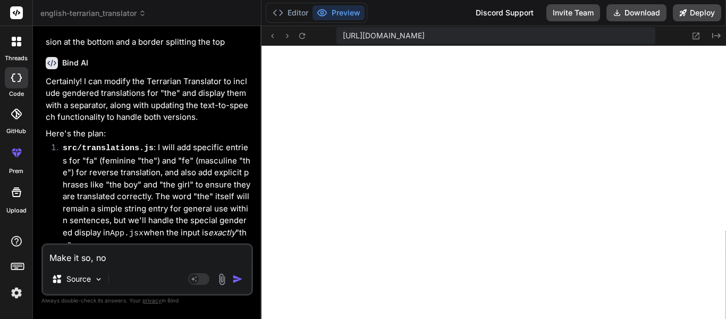
type textarea "x"
type textarea "Make it so,"
type textarea "x"
type textarea "Make it so,"
type textarea "x"
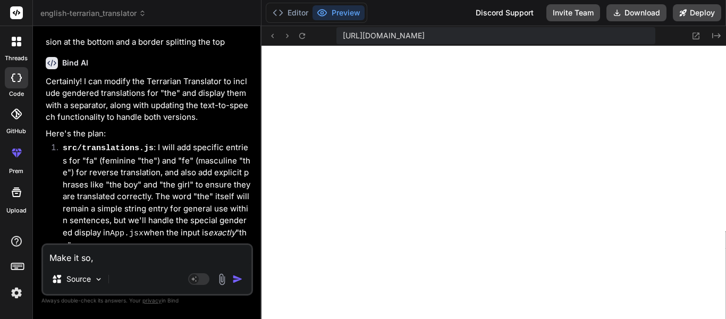
type textarea "Make it so"
type textarea "x"
type textarea "Make it so"
type textarea "x"
type textarea "Make it so t"
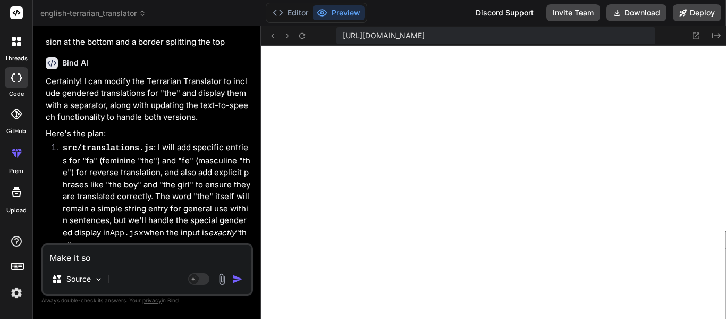
type textarea "x"
type textarea "Make it so th"
type textarea "x"
type textarea "Make it so the"
type textarea "x"
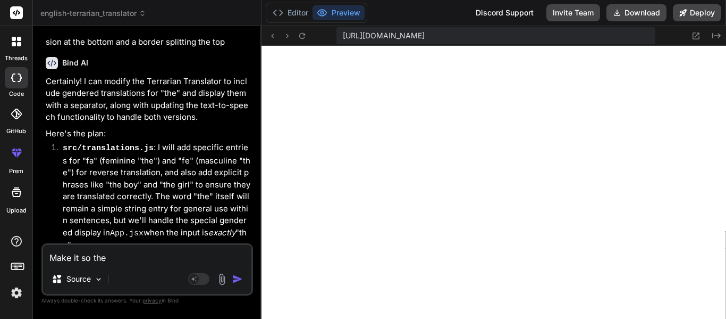
type textarea "Make it so the"
type textarea "x"
type textarea "Make it so the t"
type textarea "x"
type textarea "Make it so the tr"
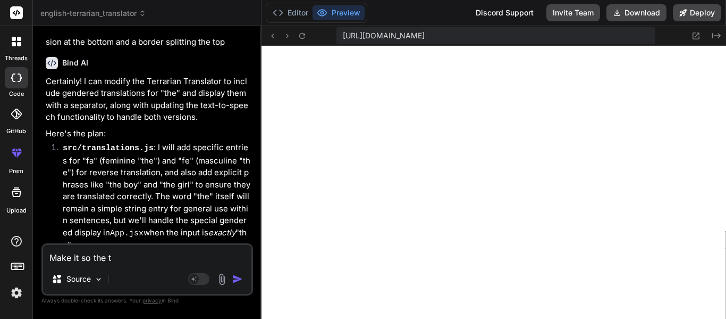
type textarea "x"
type textarea "Make it so the tra"
type textarea "x"
type textarea "Make it so the [PERSON_NAME]"
type textarea "x"
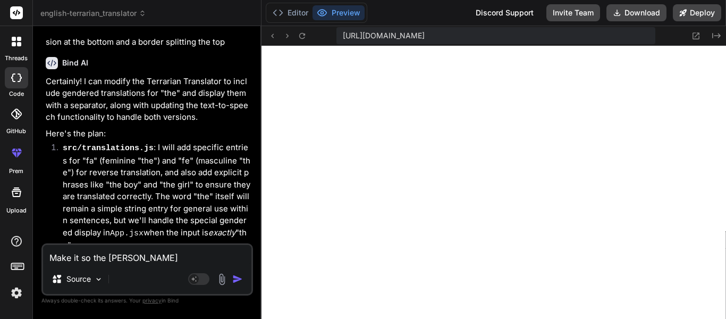
type textarea "Make it so the trans"
type textarea "x"
type textarea "Make it so the transl"
type textarea "x"
type textarea "Make it so the transla"
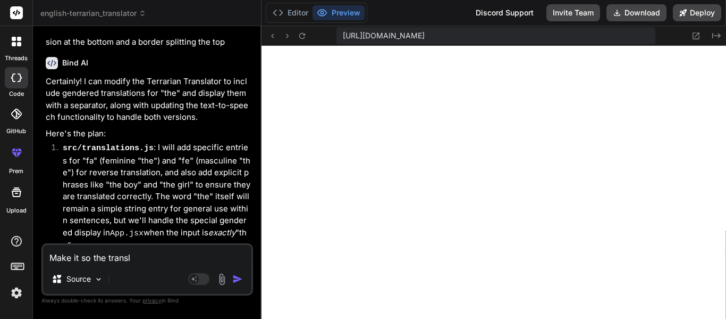
type textarea "x"
type textarea "Make it so the translat"
type textarea "x"
type textarea "Make it so the translati"
type textarea "x"
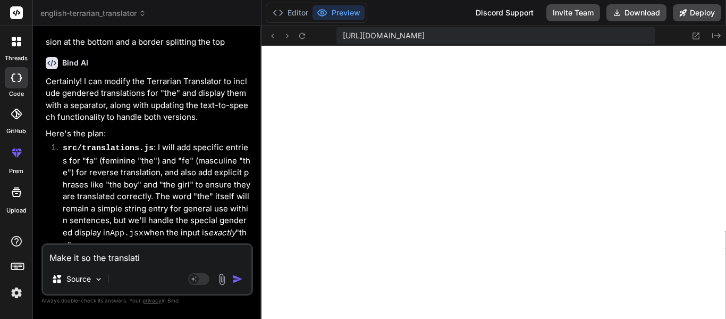
type textarea "Make it so the translatio"
type textarea "x"
type textarea "Make it so the translation"
type textarea "x"
type textarea "Make it so the translation"
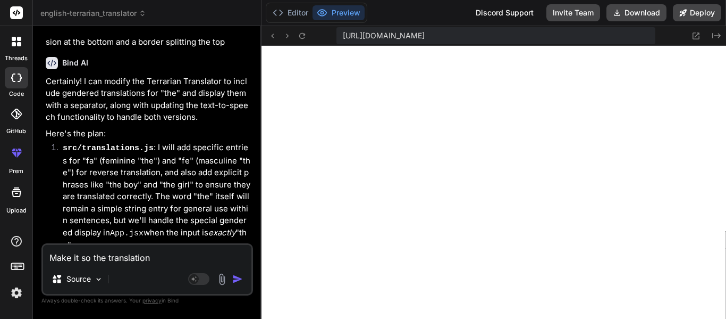
type textarea "x"
type textarea "Make it so the translation s"
type textarea "x"
type textarea "Make it so the translation st"
type textarea "x"
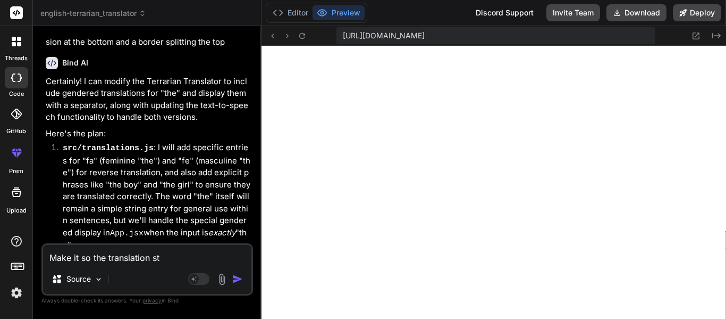
type textarea "Make it so the translation sty"
type textarea "x"
type textarea "Make it so the translation styl"
type textarea "x"
type textarea "Make it so the translation style"
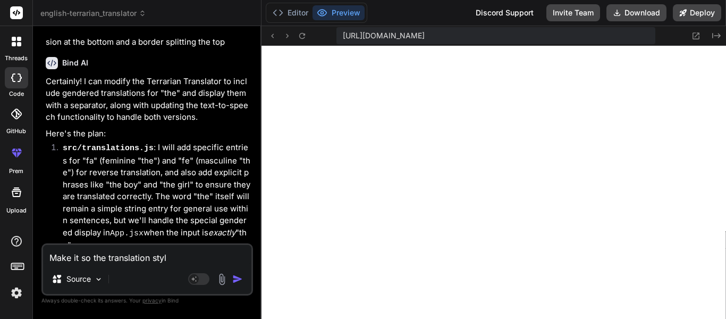
type textarea "x"
type textarea "Make it so the translation styles"
type textarea "x"
type textarea "Make it so the translation styles"
type textarea "x"
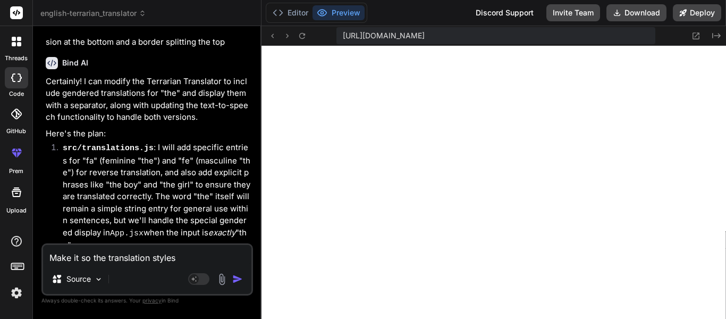
type textarea "Make it so the translation styles s"
type textarea "x"
type textarea "Make it so the translation styles sh"
type textarea "x"
type textarea "Make it so the translation styles sho"
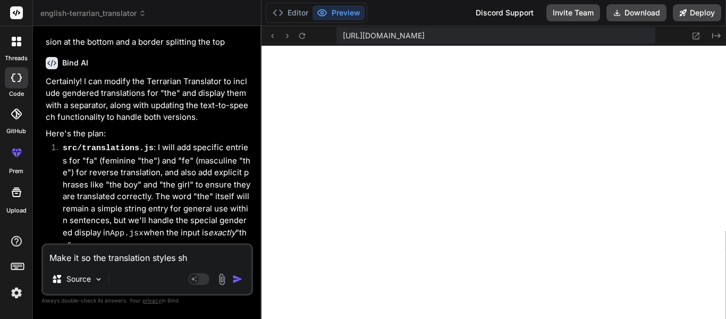
type textarea "x"
type textarea "Make it so the translation styles show"
type textarea "x"
type textarea "Make it so the translation styles shows"
type textarea "x"
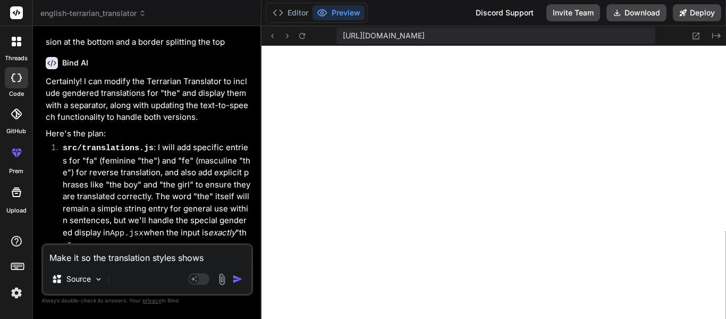
type textarea "Make it so the translation styles shows"
type textarea "x"
type textarea "Make it so the translation styles shows t"
type textarea "x"
type textarea "Make it so the translation styles shows th"
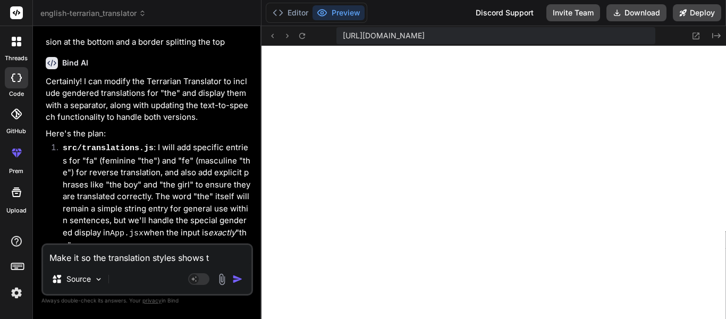
type textarea "x"
type textarea "Make it so the translation styles shows tha"
type textarea "x"
type textarea "Make it so the translation styles shows that"
type textarea "x"
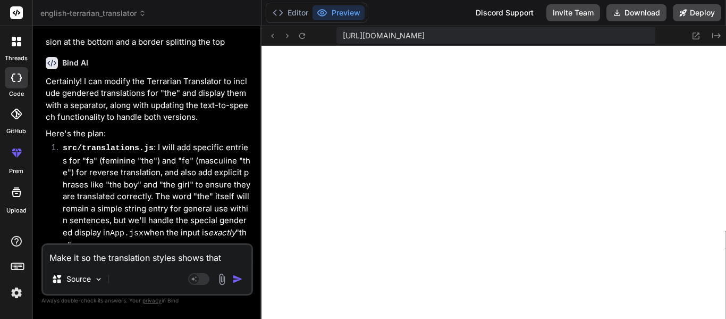
type textarea "Make it so the translation styles shows that"
type textarea "x"
type textarea "Make it so the translation styles shows that"
type textarea "x"
type textarea "Make it so the translation styles shows that i"
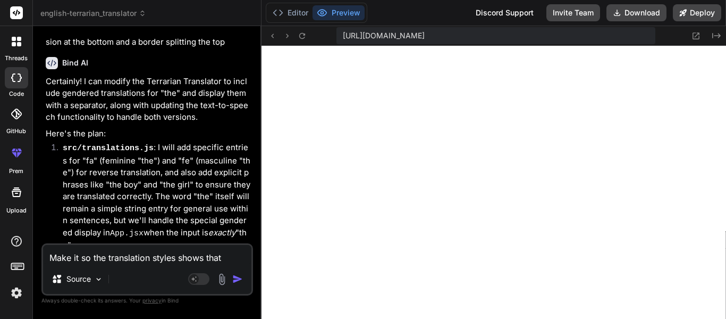
type textarea "x"
type textarea "Make it so the translation styles shows that it"
type textarea "x"
type textarea "Make it so the translation styles shows that it"
type textarea "x"
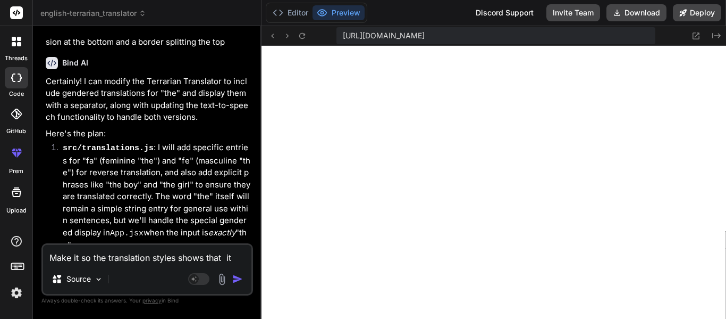
type textarea "Make it so the translation styles shows that it s"
type textarea "x"
type textarea "Make it so the translation styles shows that it sa"
type textarea "x"
type textarea "Make it so the translation styles shows that it say"
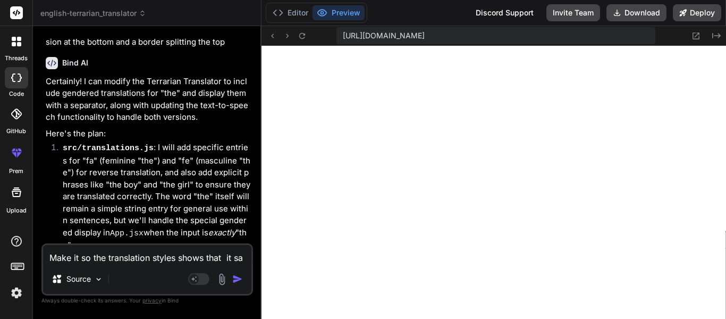
type textarea "x"
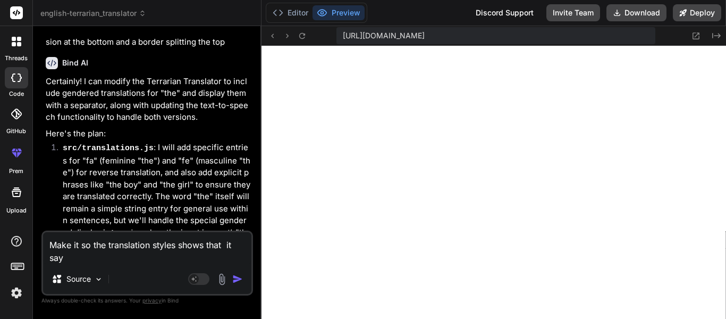
type textarea "Make it so the translation styles shows that it says"
type textarea "x"
type textarea "Make it so the translation styles shows that it says"
type textarea "x"
type textarea "Make it so the translation styles shows that it says M"
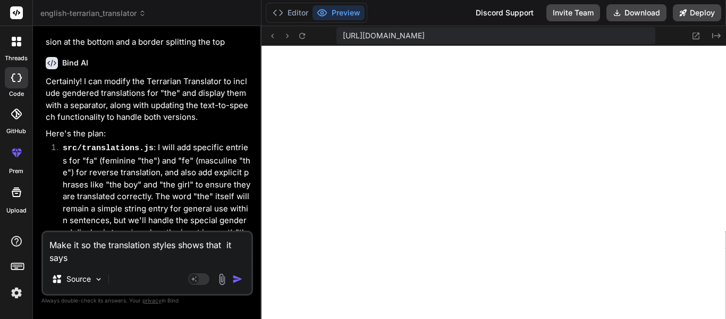
type textarea "x"
type textarea "Make it so the translation styles shows that it says [PERSON_NAME]"
type textarea "x"
type textarea "Make it so the translation styles shows that it says [PERSON_NAME]"
type textarea "x"
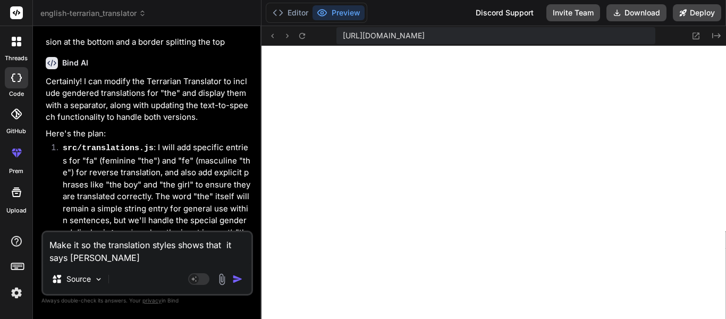
type textarea "Make it so the translation styles shows that it says [PERSON_NAME]"
type textarea "x"
type textarea "Make it so the translation styles shows that it says [PERSON_NAME]"
type textarea "x"
type textarea "Make it so the translation styles shows that it says [PERSON_NAME]"
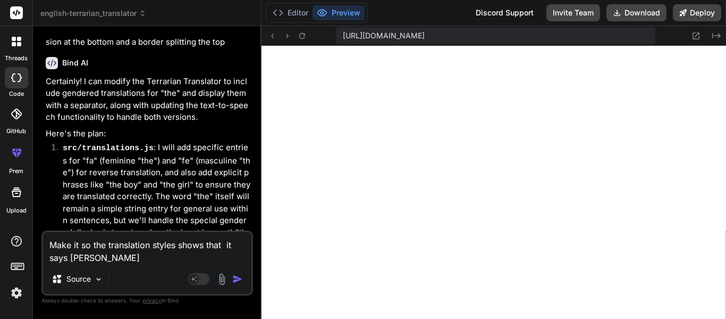
type textarea "x"
type textarea "Make it so the translation styles shows that it says [PERSON_NAME]"
type textarea "x"
type textarea "Make it so the translation styles shows that it says Masculin"
type textarea "x"
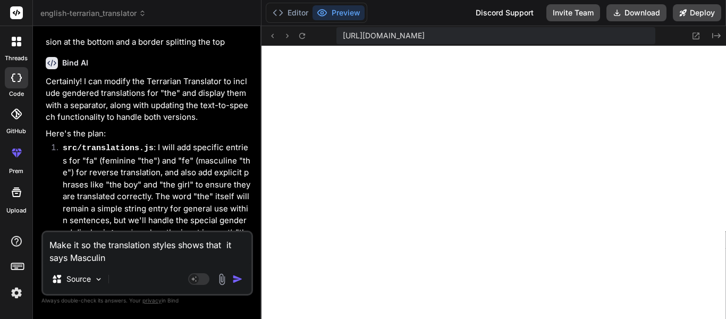
type textarea "Make it so the translation styles shows that it says Masculine"
type textarea "x"
type textarea "Make it so the translation styles shows that it says [PERSON_NAME]:"
type textarea "x"
type textarea "Make it so the translation styles shows that it says [PERSON_NAME]:"
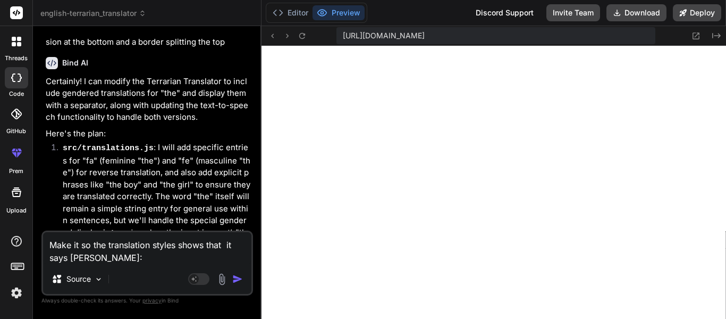
type textarea "x"
type textarea "Make it so the translation styles shows that it says [PERSON_NAME]: m"
type textarea "x"
type textarea "Make it so the translation styles shows that it says [PERSON_NAME]: ma"
type textarea "x"
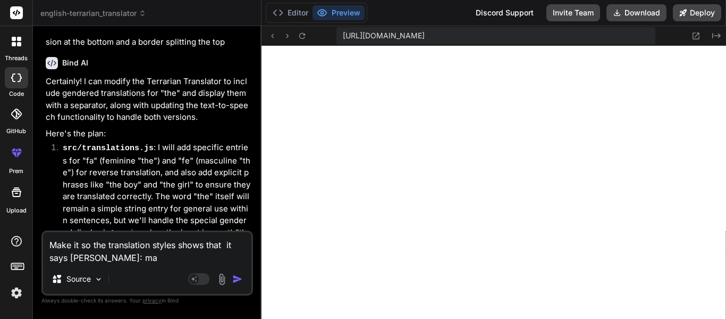
type textarea "Make it so the translation styles shows that it says Masculine: mas"
type textarea "x"
type textarea "Make it so the translation styles shows that it says Masculine: masc"
type textarea "x"
type textarea "Make it so the translation styles shows that it says Masculine: mascu"
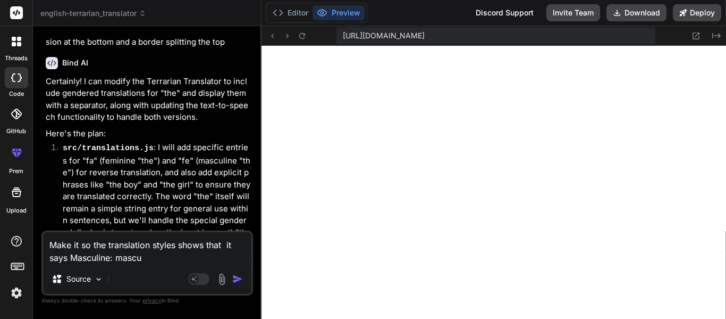
type textarea "x"
type textarea "Make it so the translation styles shows that it says Masculine: mascul"
type textarea "x"
type textarea "Make it so the translation styles shows that it says Masculine: masculi"
type textarea "x"
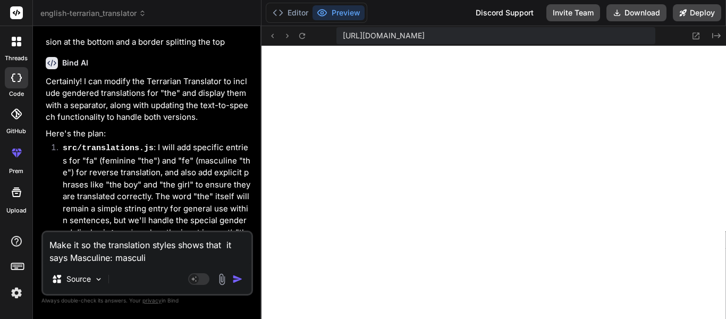
type textarea "Make it so the translation styles shows that it says Masculine: masculin"
type textarea "x"
type textarea "Make it so the translation styles shows that it says Masculine: masculine"
type textarea "x"
type textarea "Make it so the translation styles shows that it says Masculine: masculine"
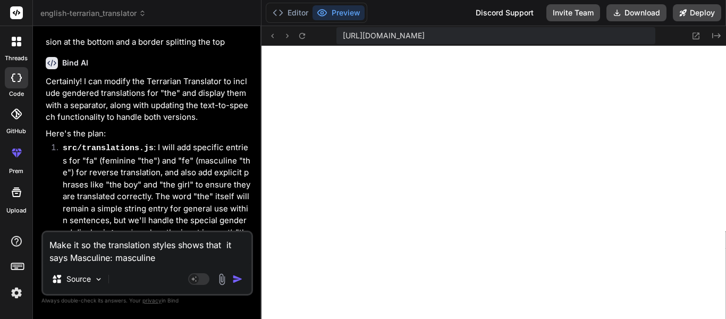
type textarea "x"
type textarea "Make it so the translation styles shows that it says Masculine: masculine t"
type textarea "x"
type textarea "Make it so the translation styles shows that it says Masculine: masculine tr"
type textarea "x"
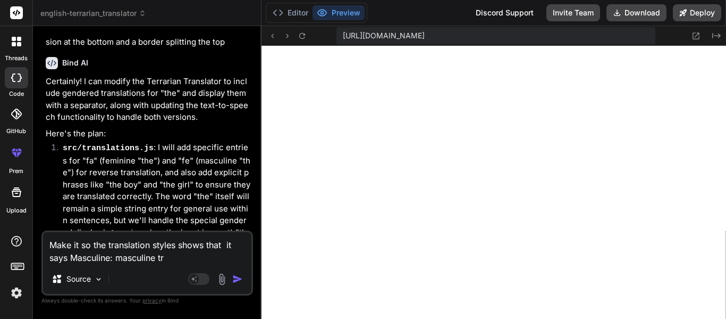
type textarea "Make it so the translation styles shows that it says Masculine: masculine tra"
type textarea "x"
type textarea "Make it so the translation styles shows that it says Masculine: masculine [PERS…"
type textarea "x"
type textarea "Make it so the translation styles shows that it says Masculine: masculine trans"
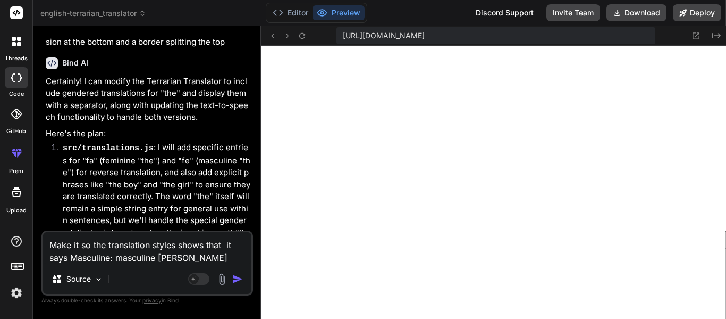
type textarea "x"
type textarea "Make it so the translation styles shows that it says Masculine: masculine transl"
type textarea "x"
type textarea "Make it so the translation styles shows that it says Masculine: masculine trans…"
type textarea "x"
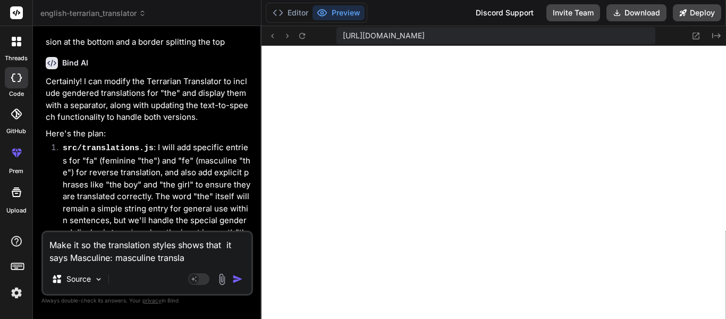
type textarea "Make it so the translation styles shows that it says Masculine: masculine trans…"
type textarea "x"
type textarea "Make it so the translation styles shows that it says Masculine: masculine trans…"
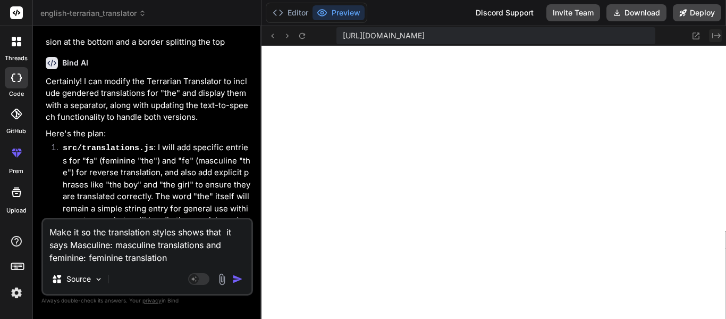
click at [719, 39] on icon "Created with Pixso." at bounding box center [717, 35] width 9 height 9
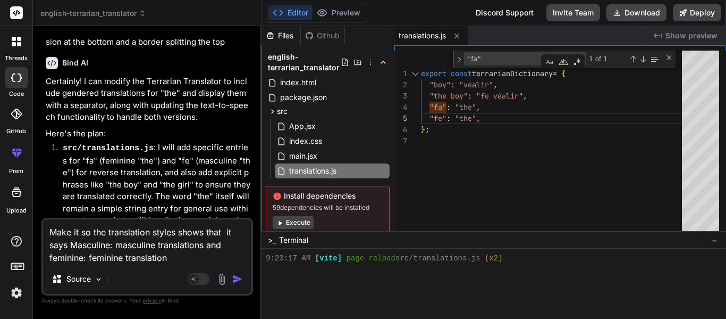
click at [488, 149] on div "export const terrarianDictionary = { "boy" : "véalir" , "the boy" : "fe véalir"…" at bounding box center [554, 144] width 267 height 186
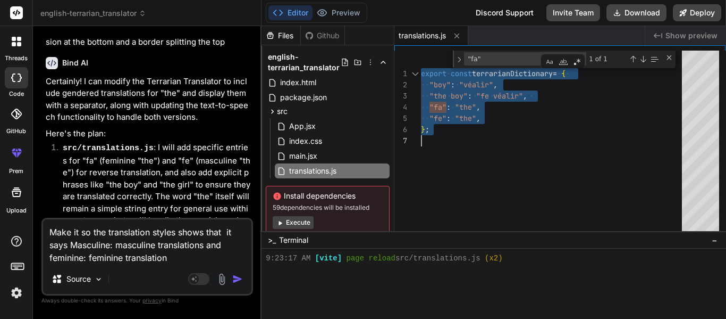
click at [139, 263] on textarea "Make it so the translation styles shows that it says Masculine: masculine trans…" at bounding box center [147, 241] width 208 height 45
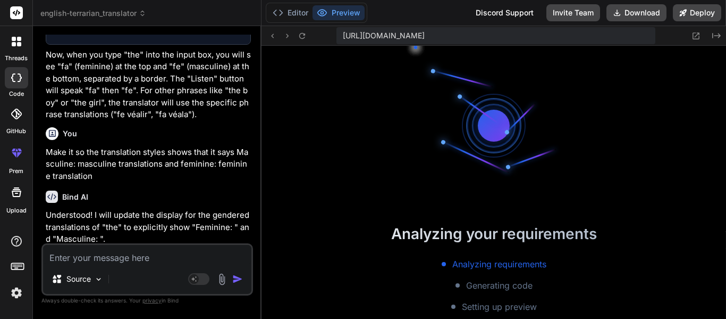
scroll to position [3155, 0]
